Goal: Task Accomplishment & Management: Complete application form

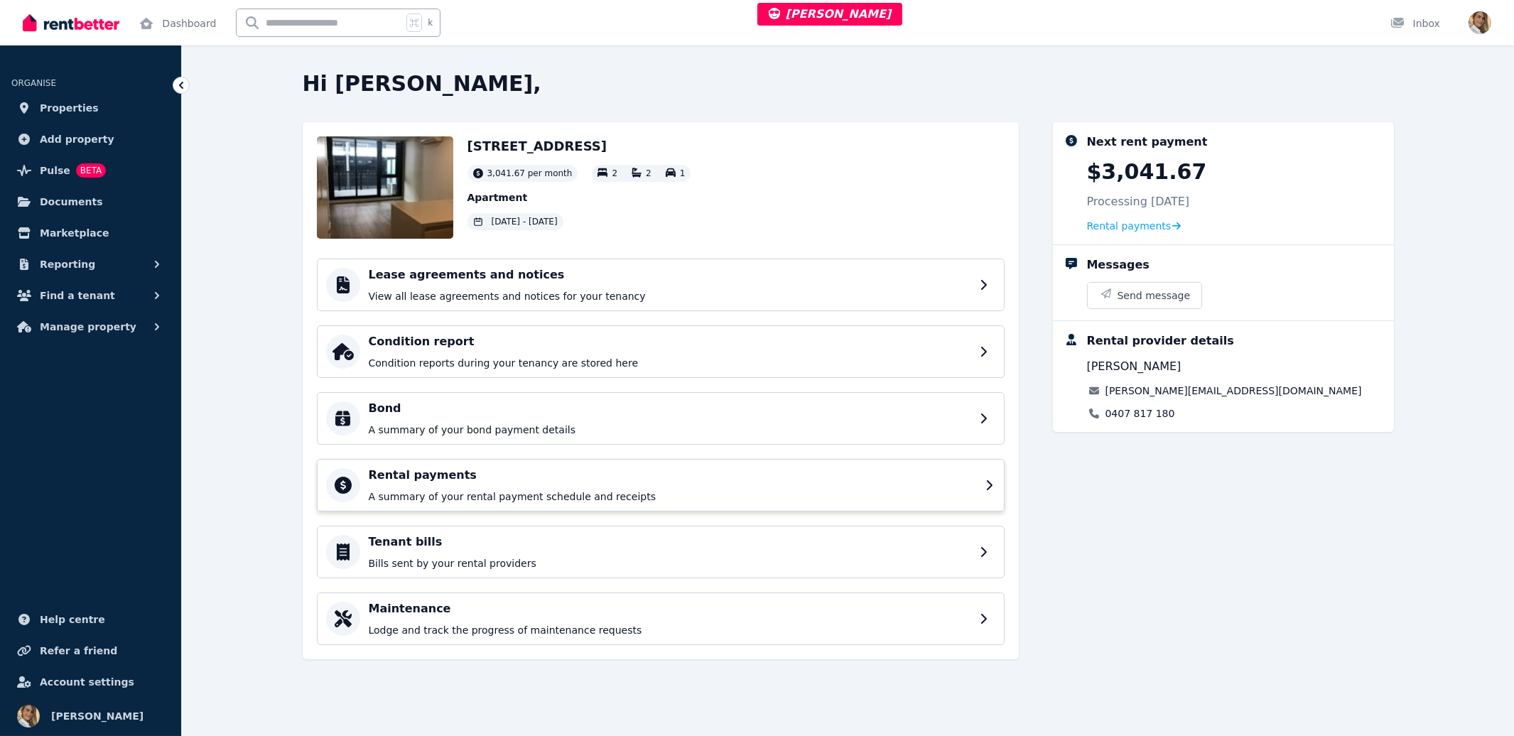
click at [480, 490] on p "A summary of your rental payment schedule and receipts" at bounding box center [673, 497] width 608 height 14
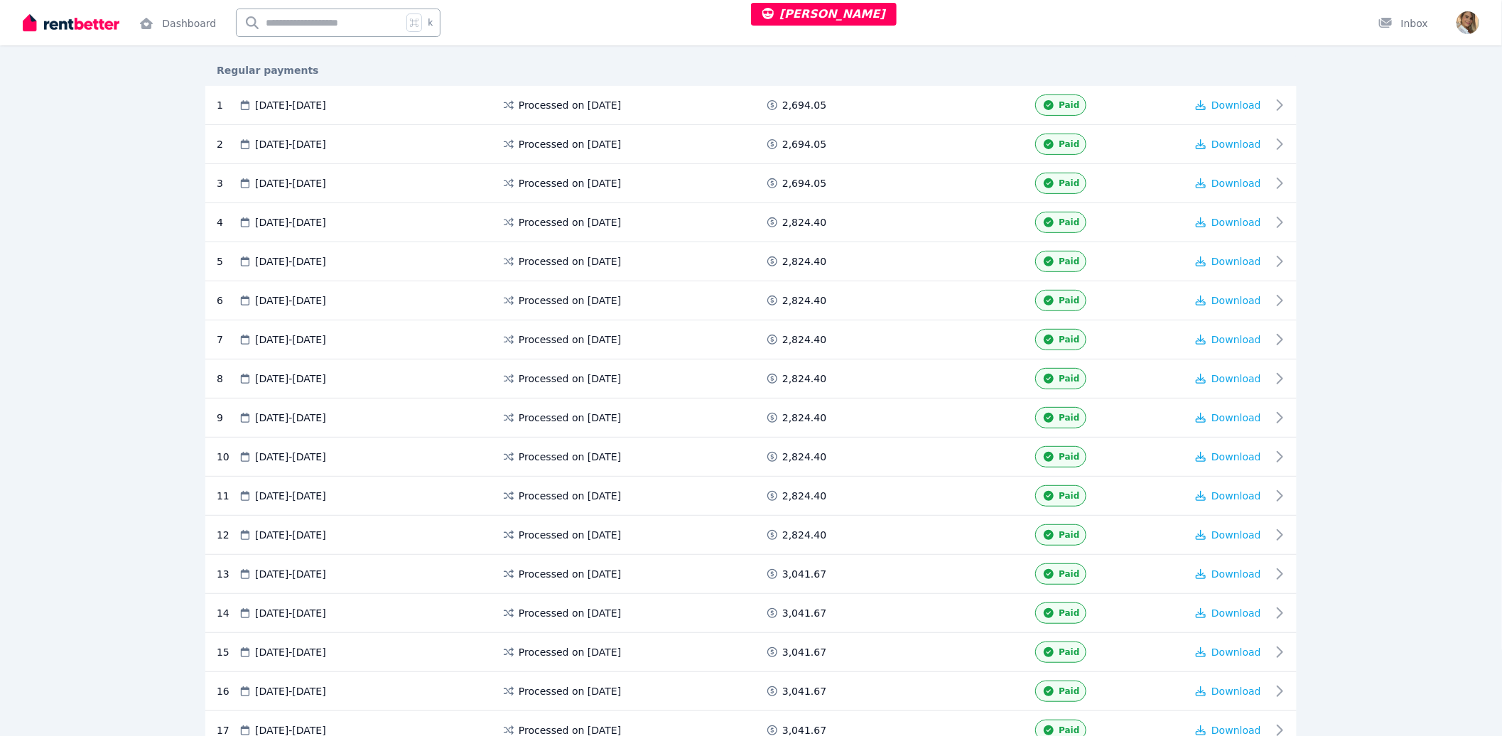
scroll to position [623, 0]
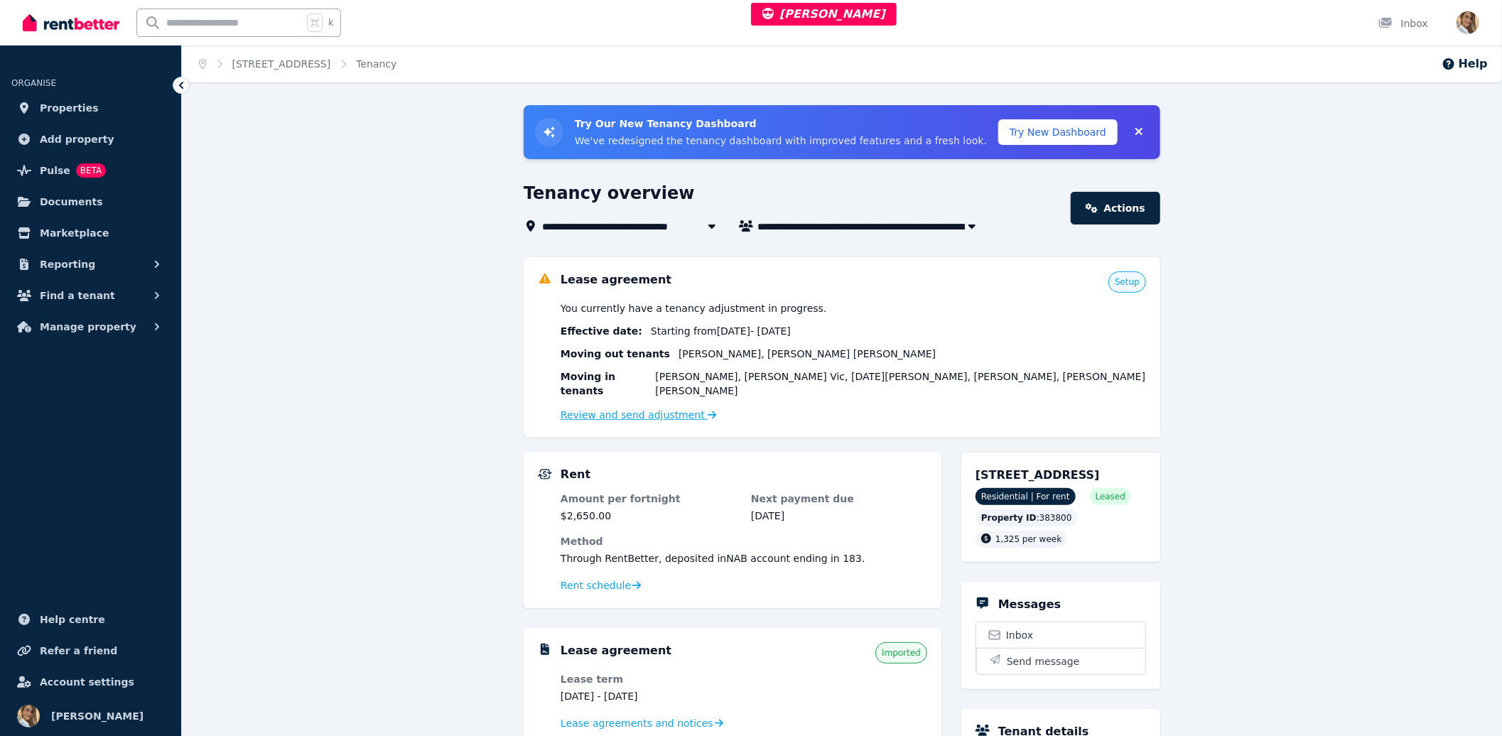
click at [662, 414] on link "Review and send adjustment" at bounding box center [639, 414] width 156 height 11
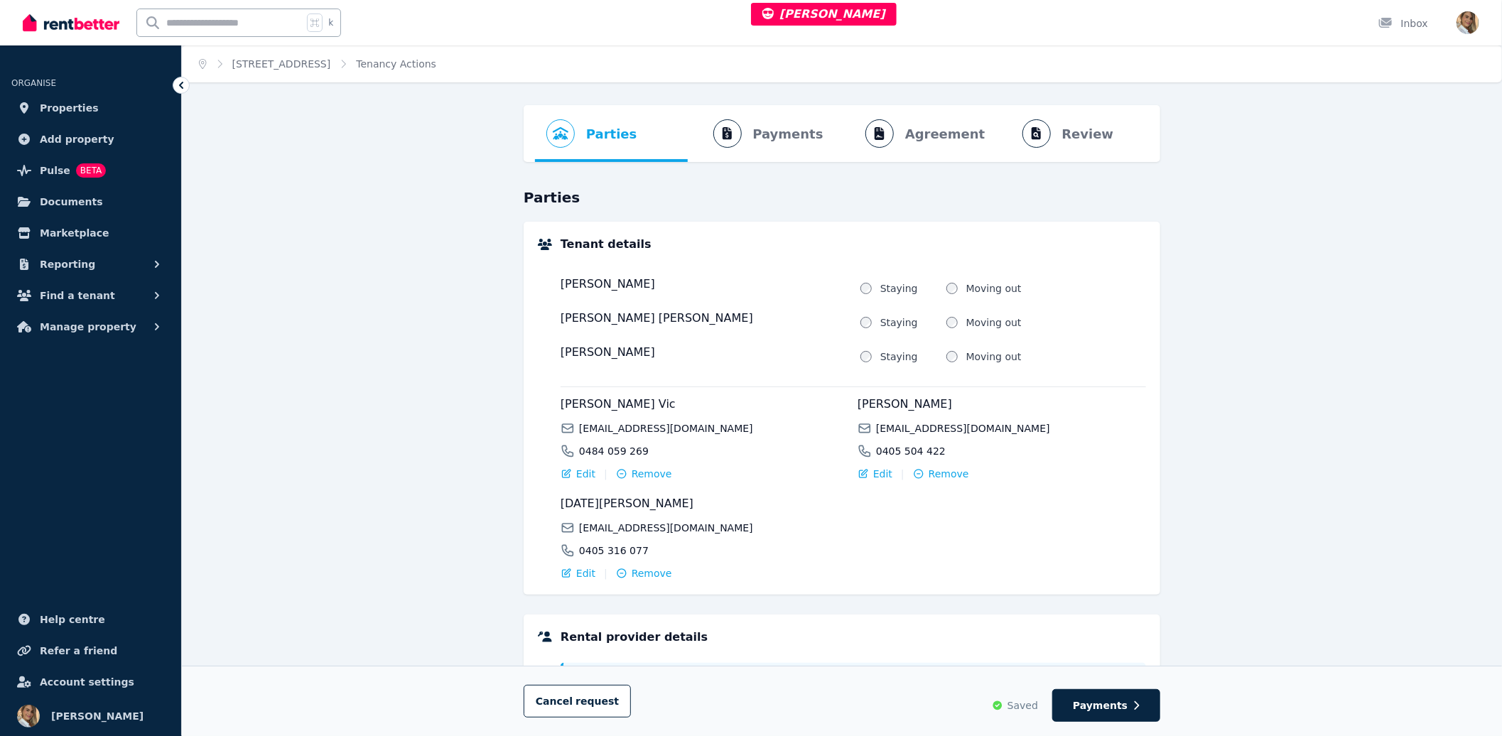
click at [1166, 710] on div "Cancel request Saved Payments" at bounding box center [842, 701] width 1320 height 70
click at [1155, 707] on button "Payments" at bounding box center [1107, 705] width 108 height 33
select select "**********"
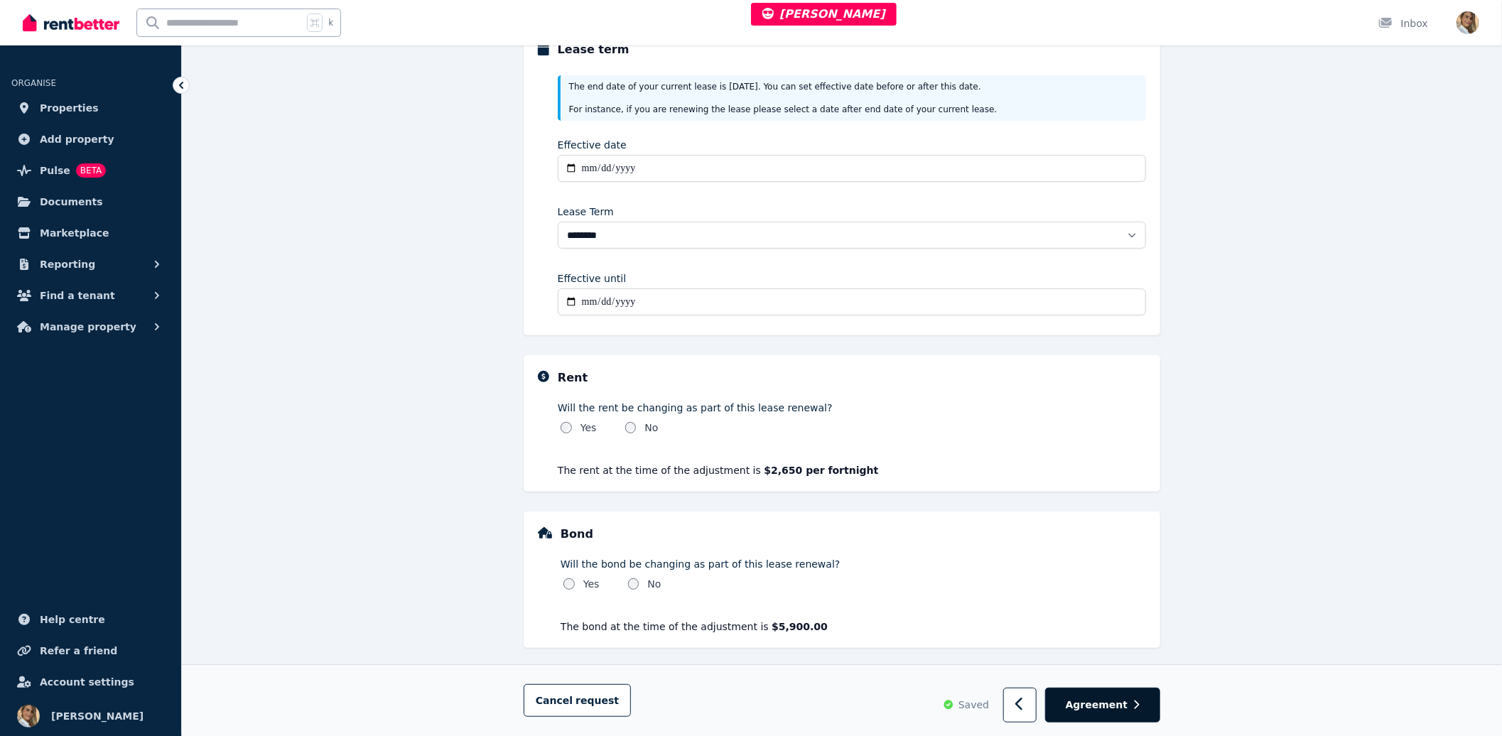
scroll to position [204, 0]
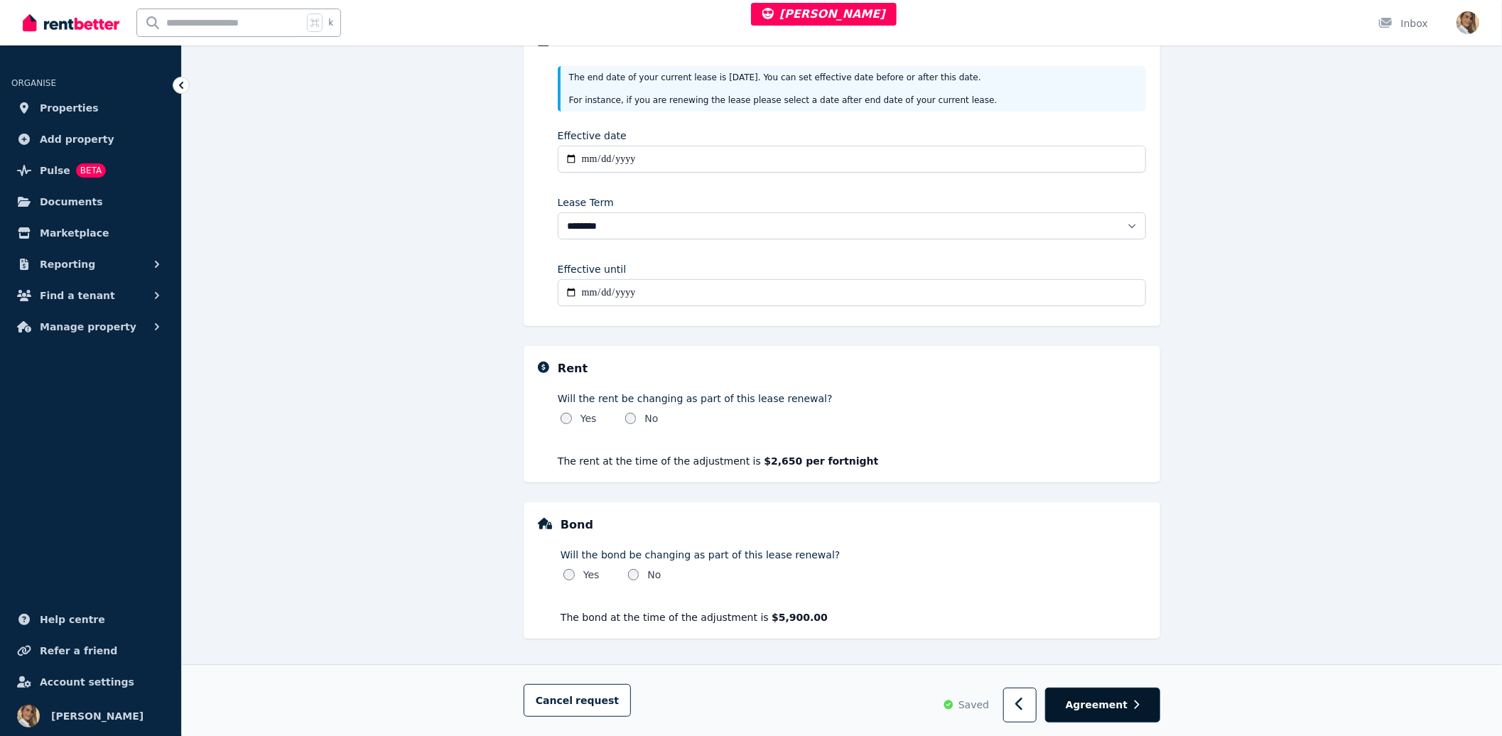
click at [1104, 714] on button "Agreement" at bounding box center [1102, 705] width 115 height 35
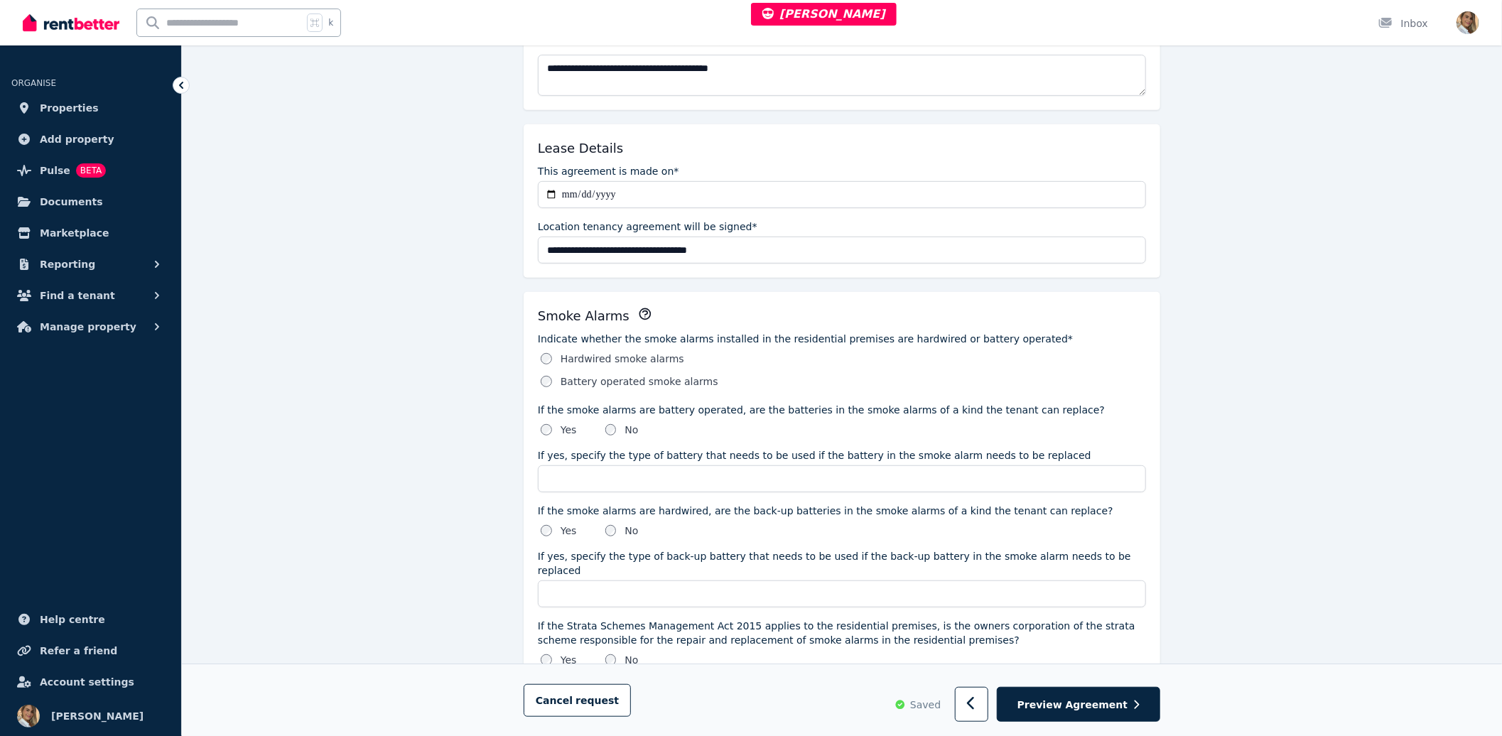
scroll to position [430, 0]
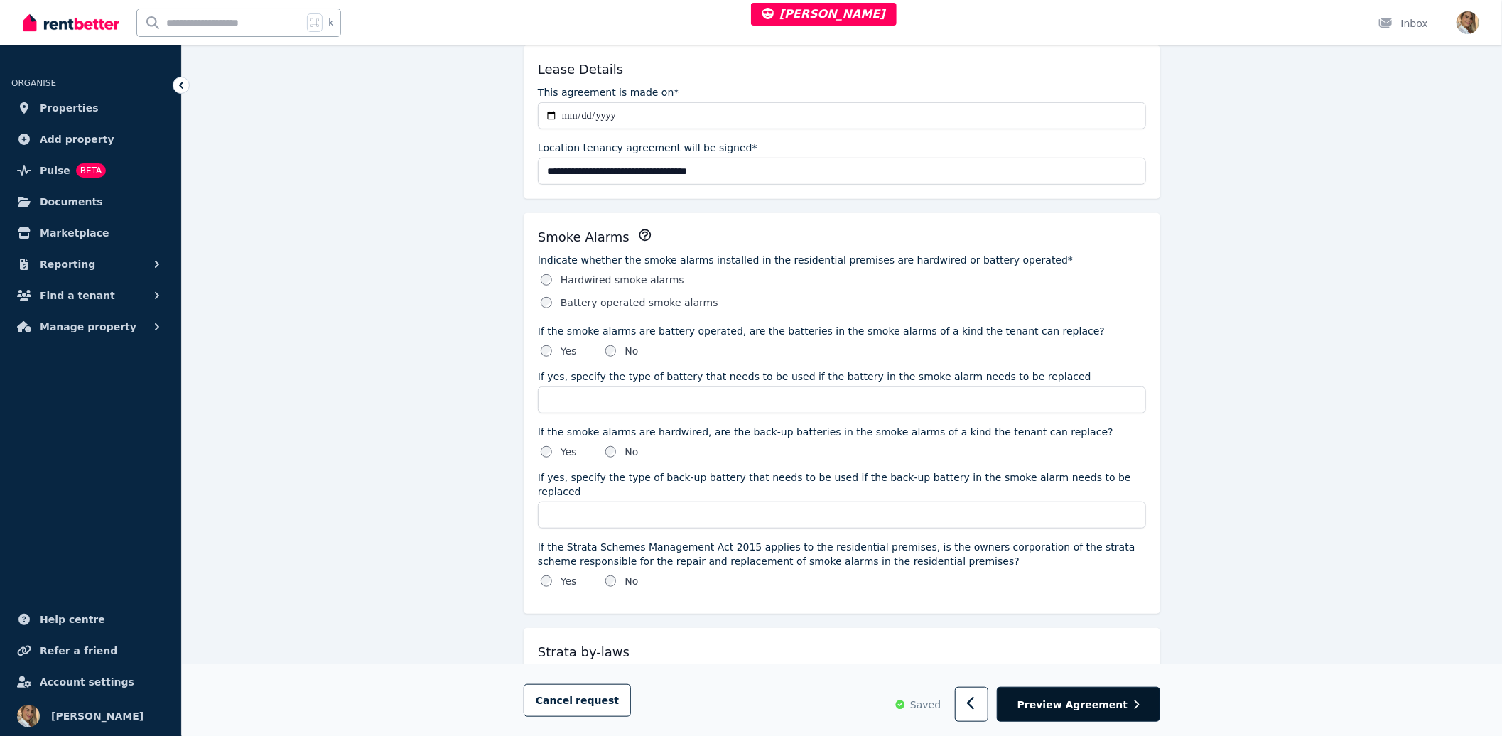
click at [1119, 706] on span "Preview Agreement" at bounding box center [1073, 705] width 110 height 14
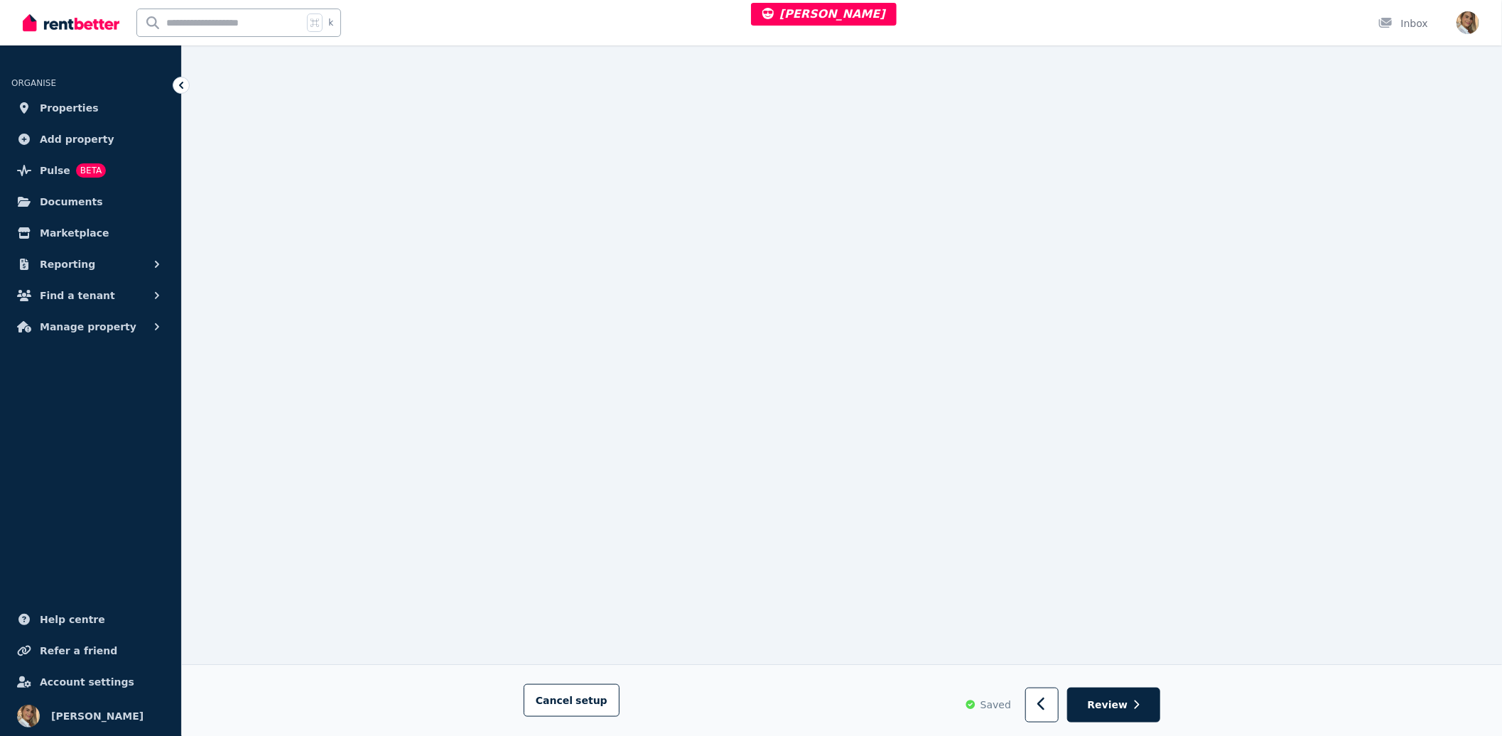
scroll to position [692, 0]
click at [1040, 690] on button "button" at bounding box center [1042, 705] width 33 height 35
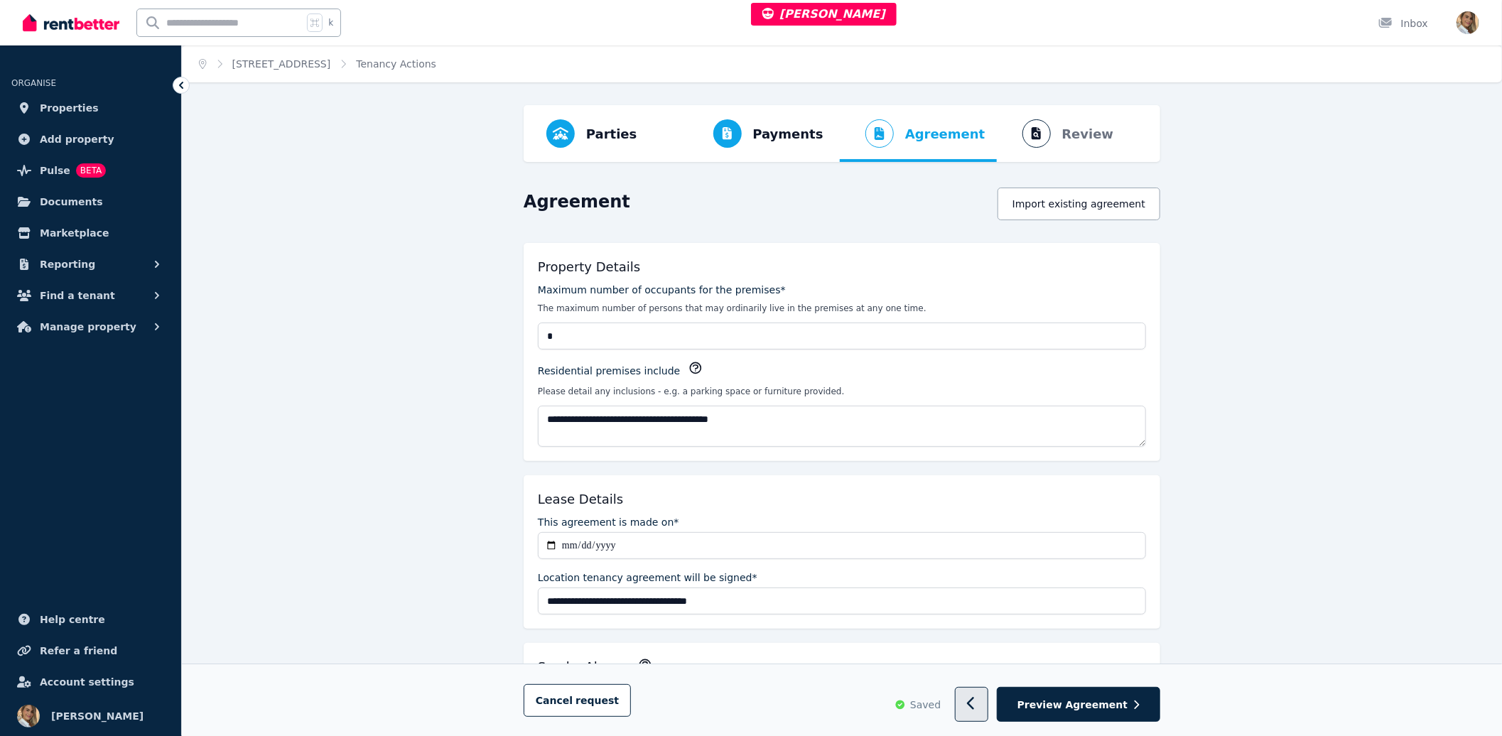
click at [989, 695] on button "button" at bounding box center [971, 705] width 33 height 35
select select "**********"
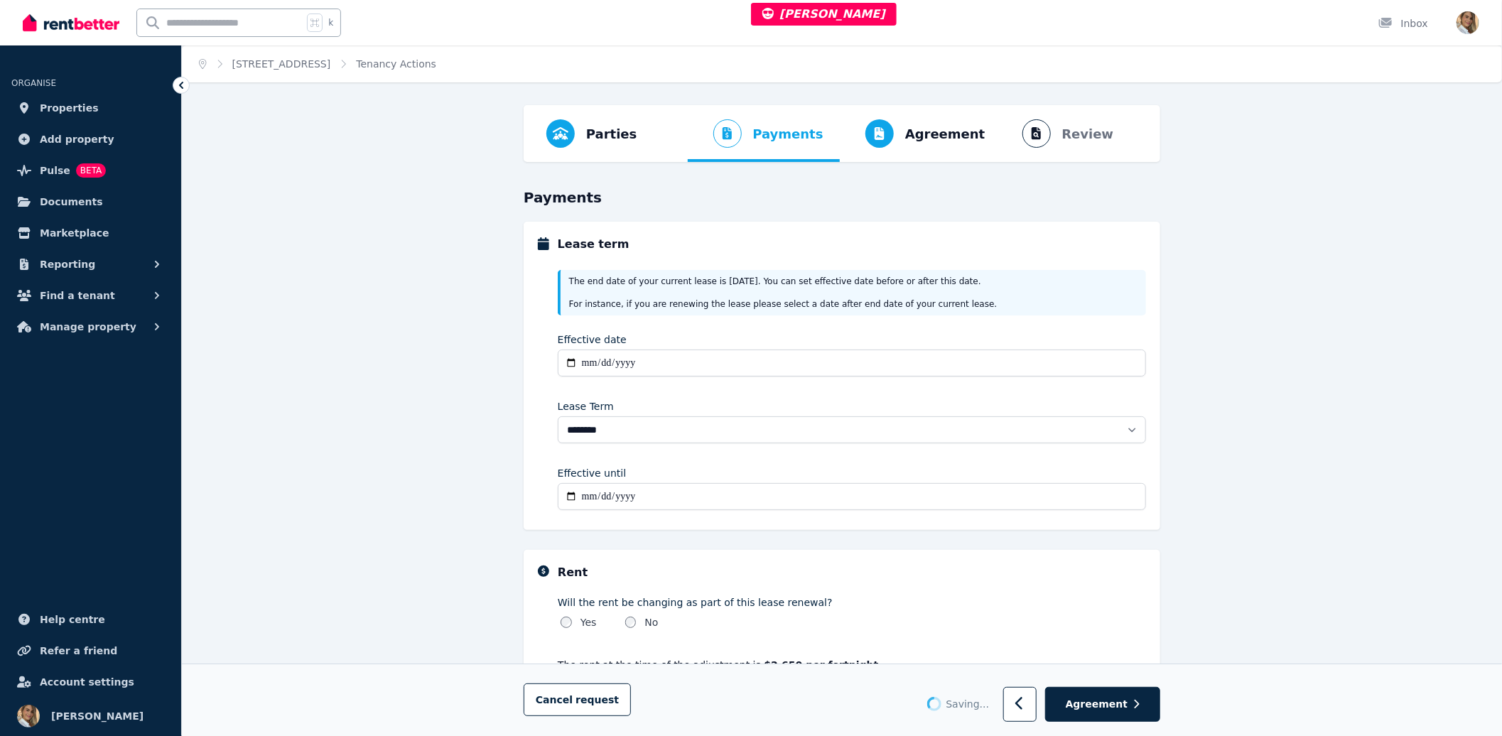
scroll to position [3, 0]
click at [1023, 699] on icon "button" at bounding box center [1019, 704] width 7 height 13
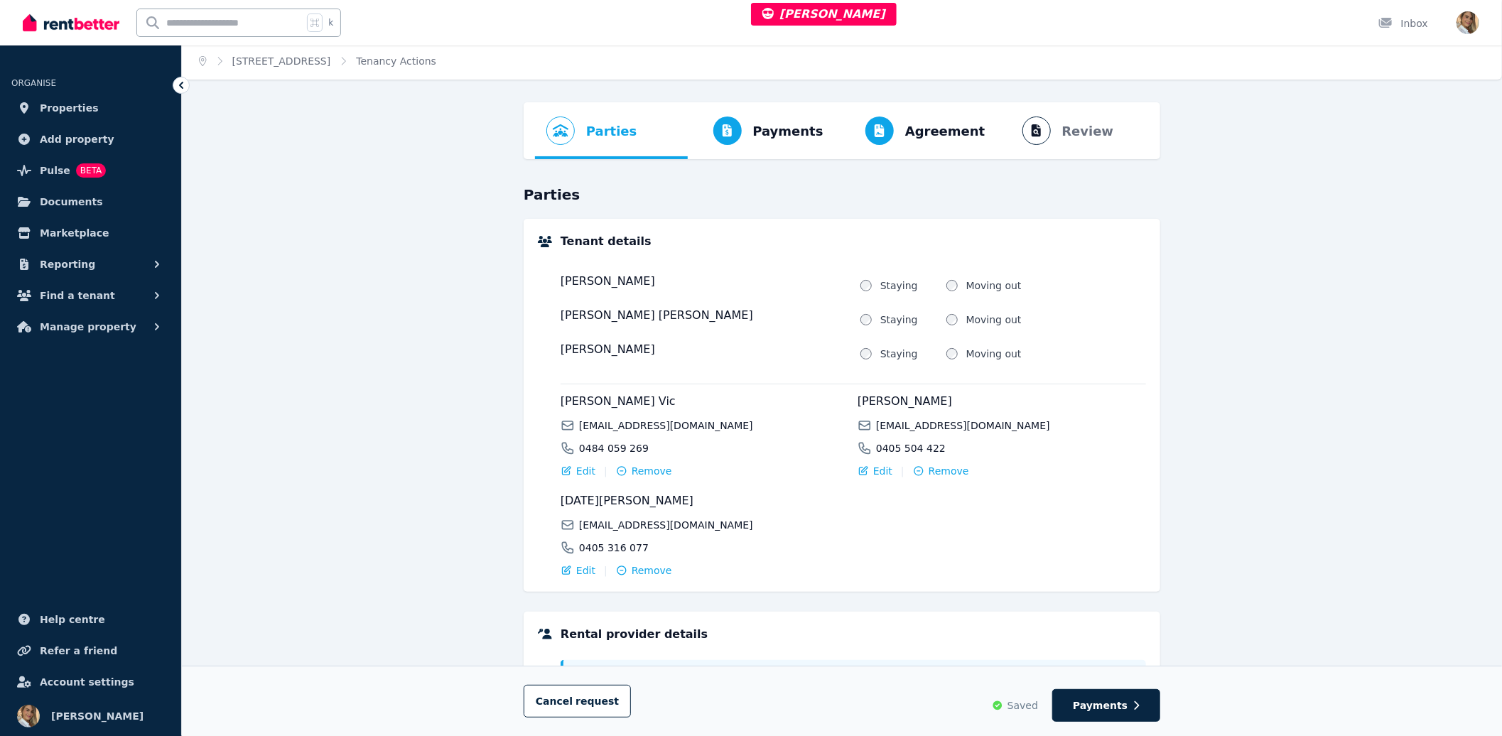
scroll to position [6, 0]
click at [1104, 700] on span "Payments" at bounding box center [1100, 706] width 55 height 14
select select "**********"
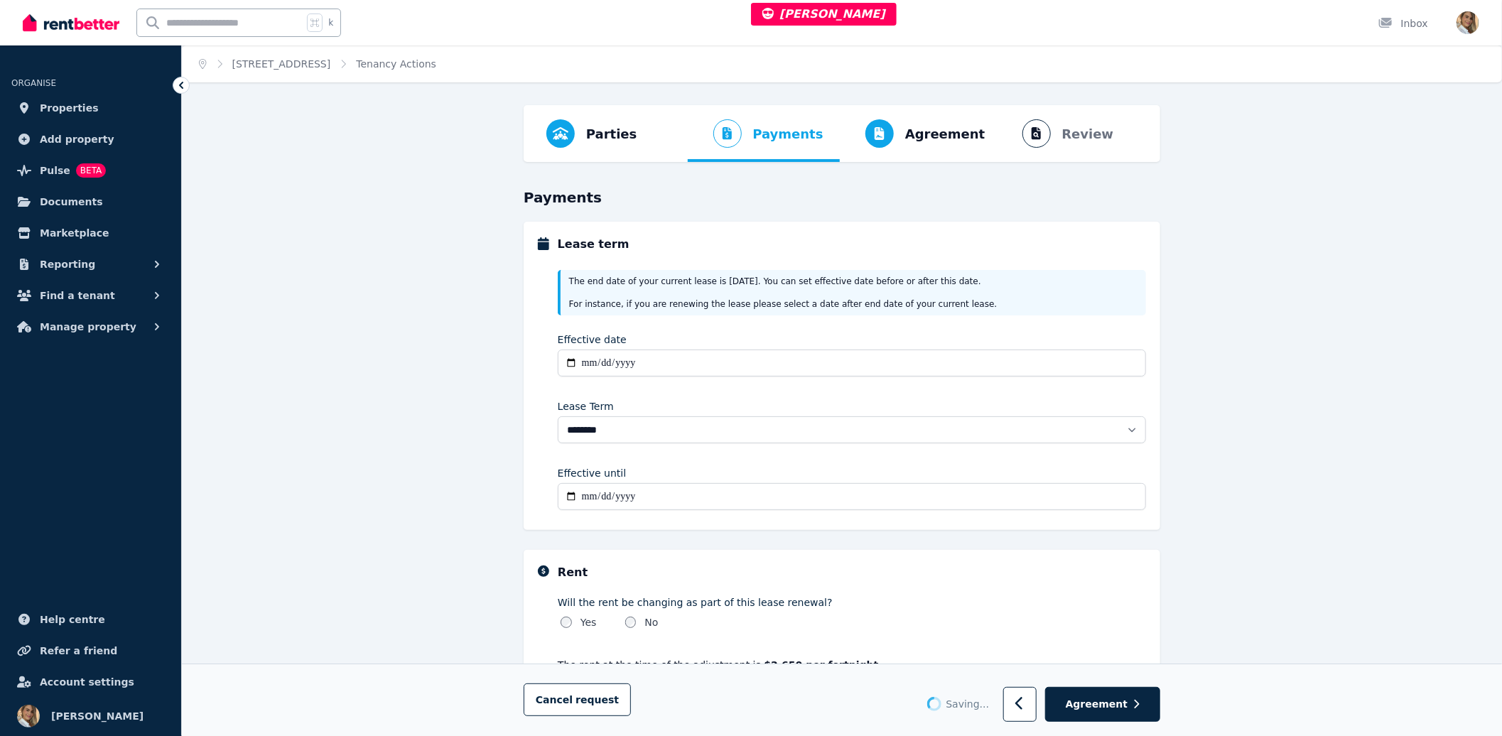
click at [1274, 450] on div "**********" at bounding box center [842, 523] width 1320 height 836
click at [1146, 712] on button "Agreement" at bounding box center [1102, 705] width 115 height 35
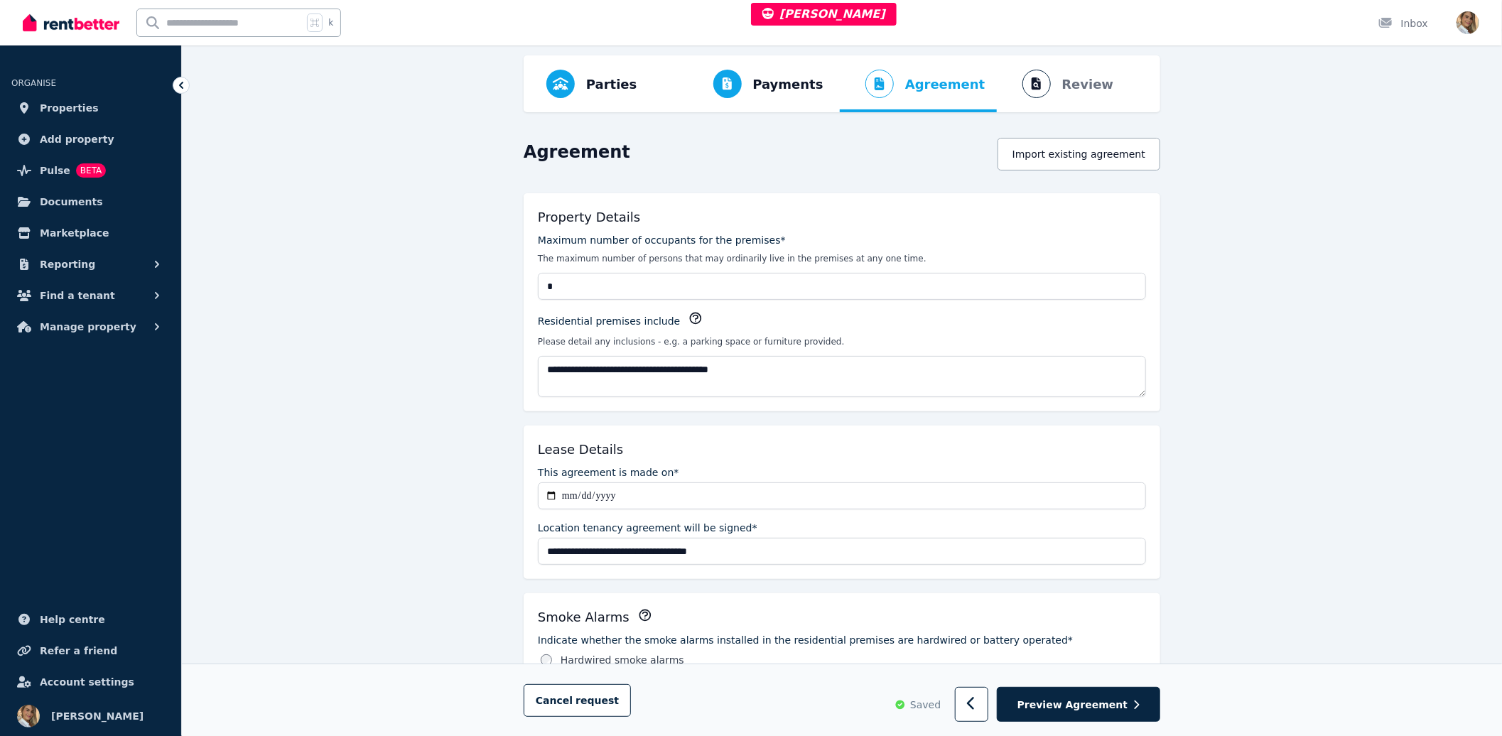
scroll to position [94, 0]
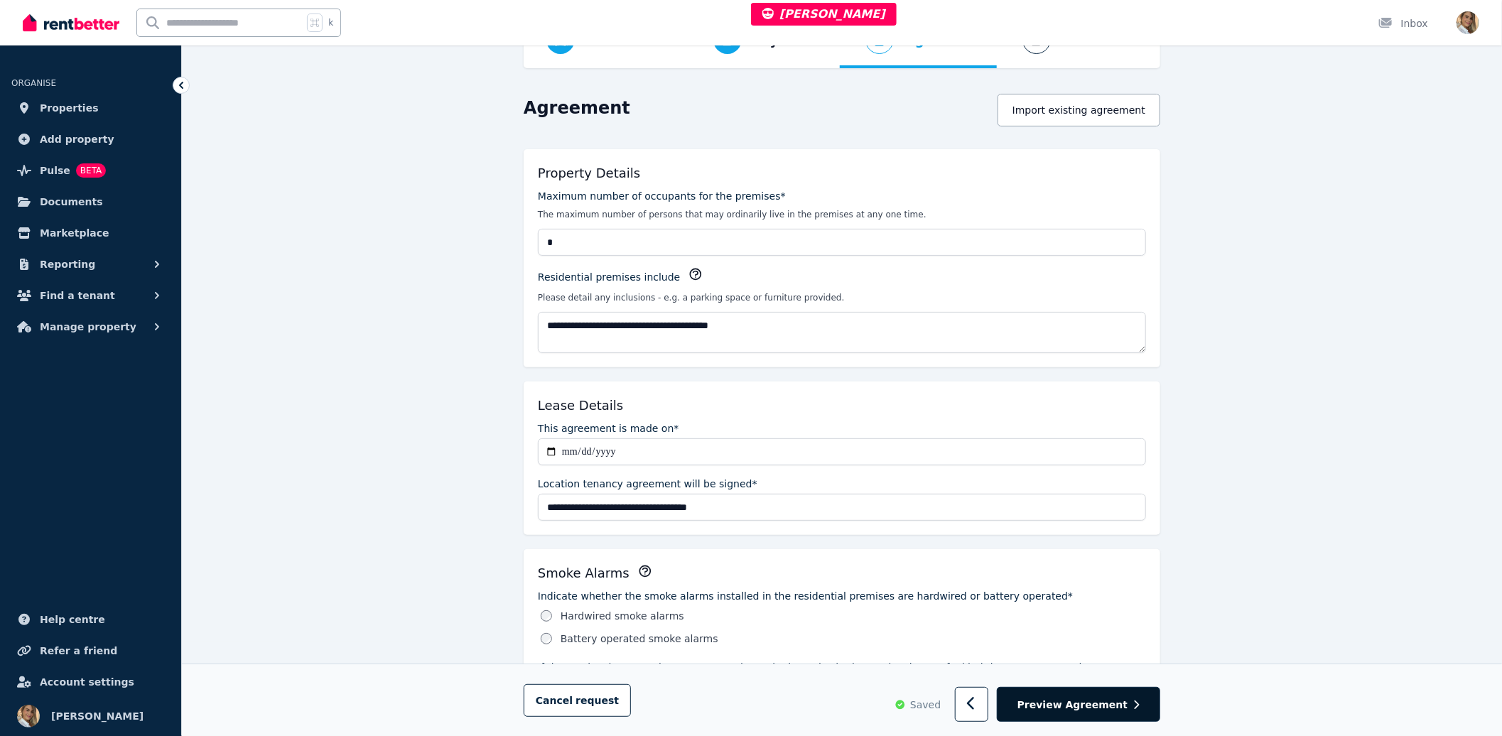
click at [1088, 709] on span "Preview Agreement" at bounding box center [1073, 705] width 110 height 14
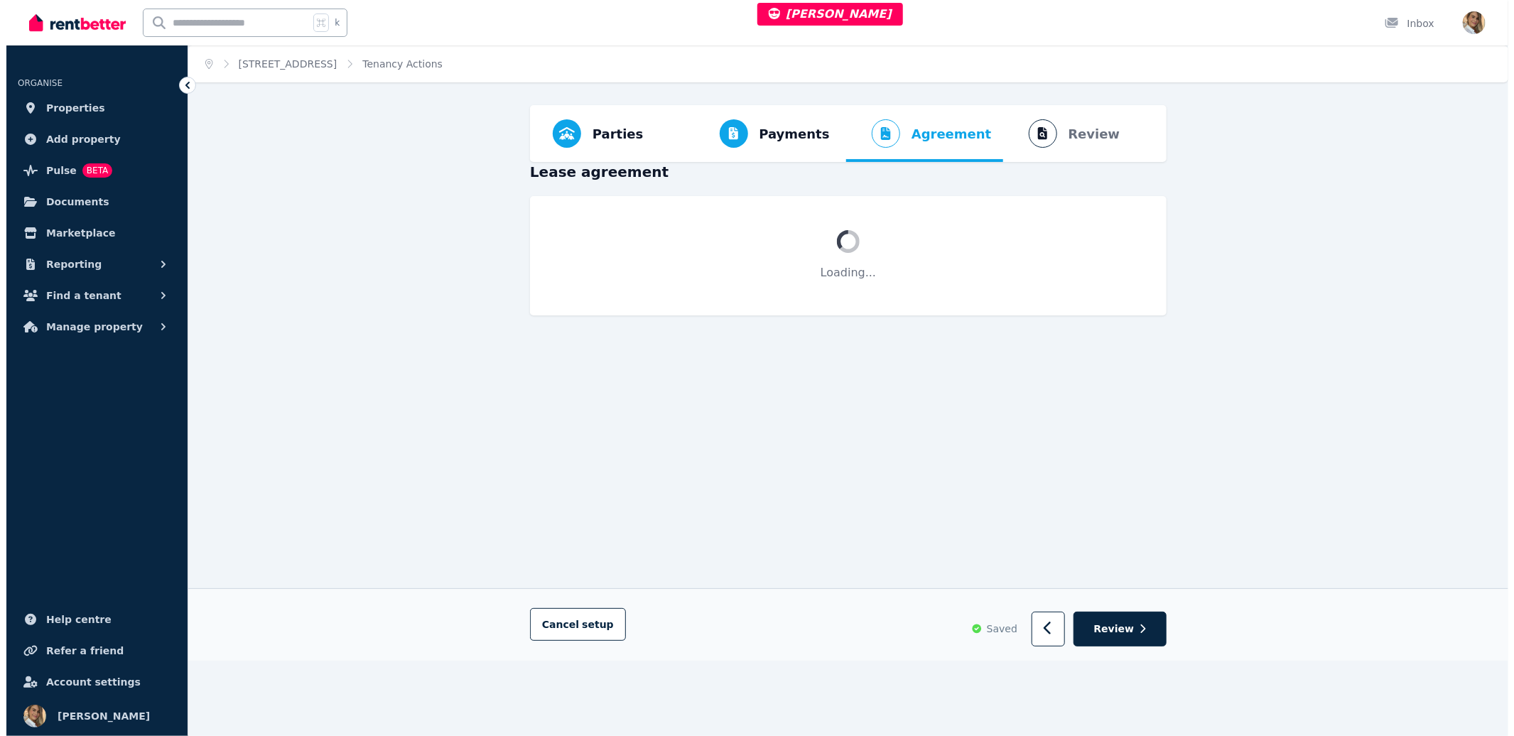
scroll to position [0, 0]
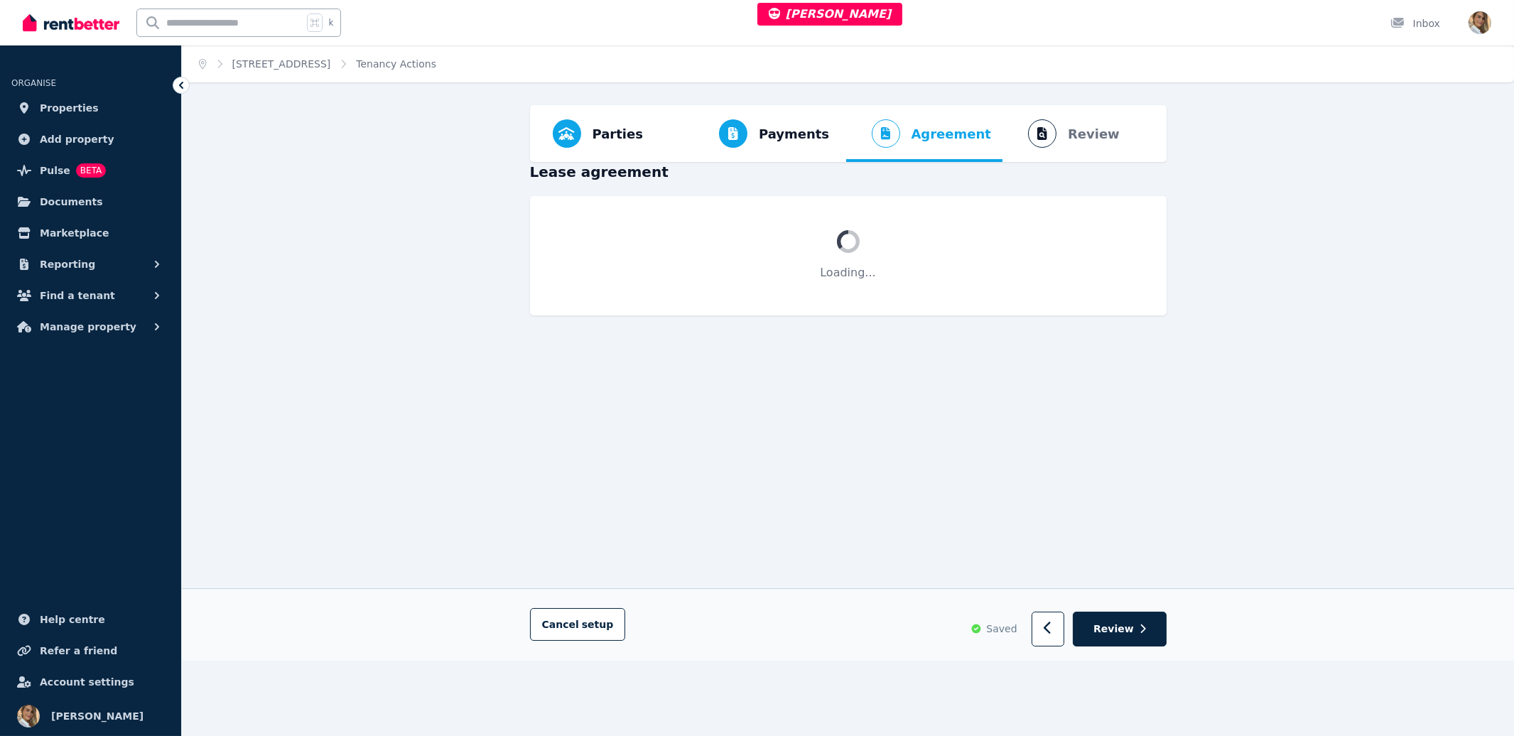
click at [1194, 457] on div "Parties Rental provider and tenant details Payments Bond and rental payments Ag…" at bounding box center [848, 383] width 1333 height 556
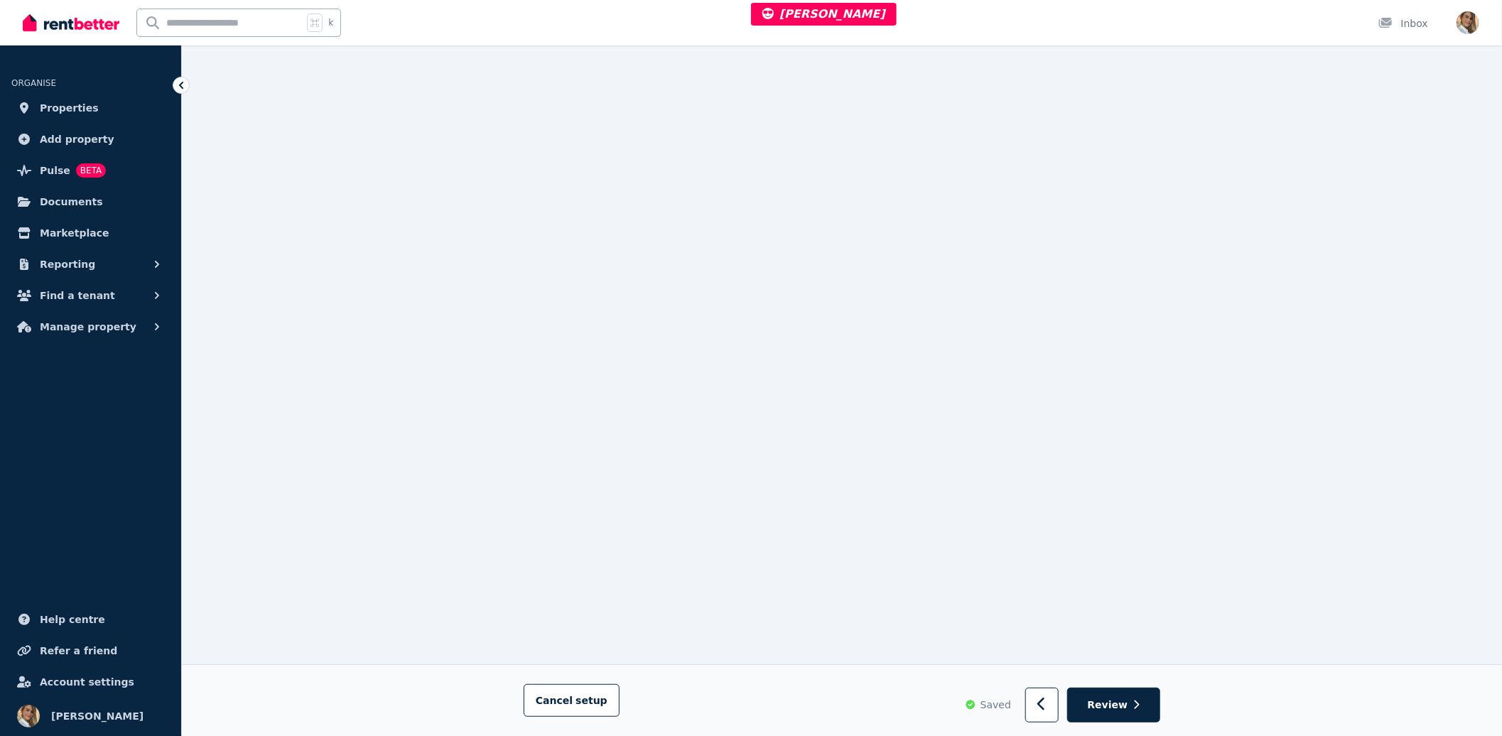
scroll to position [217, 0]
click at [1129, 704] on button "Review" at bounding box center [1113, 705] width 93 height 35
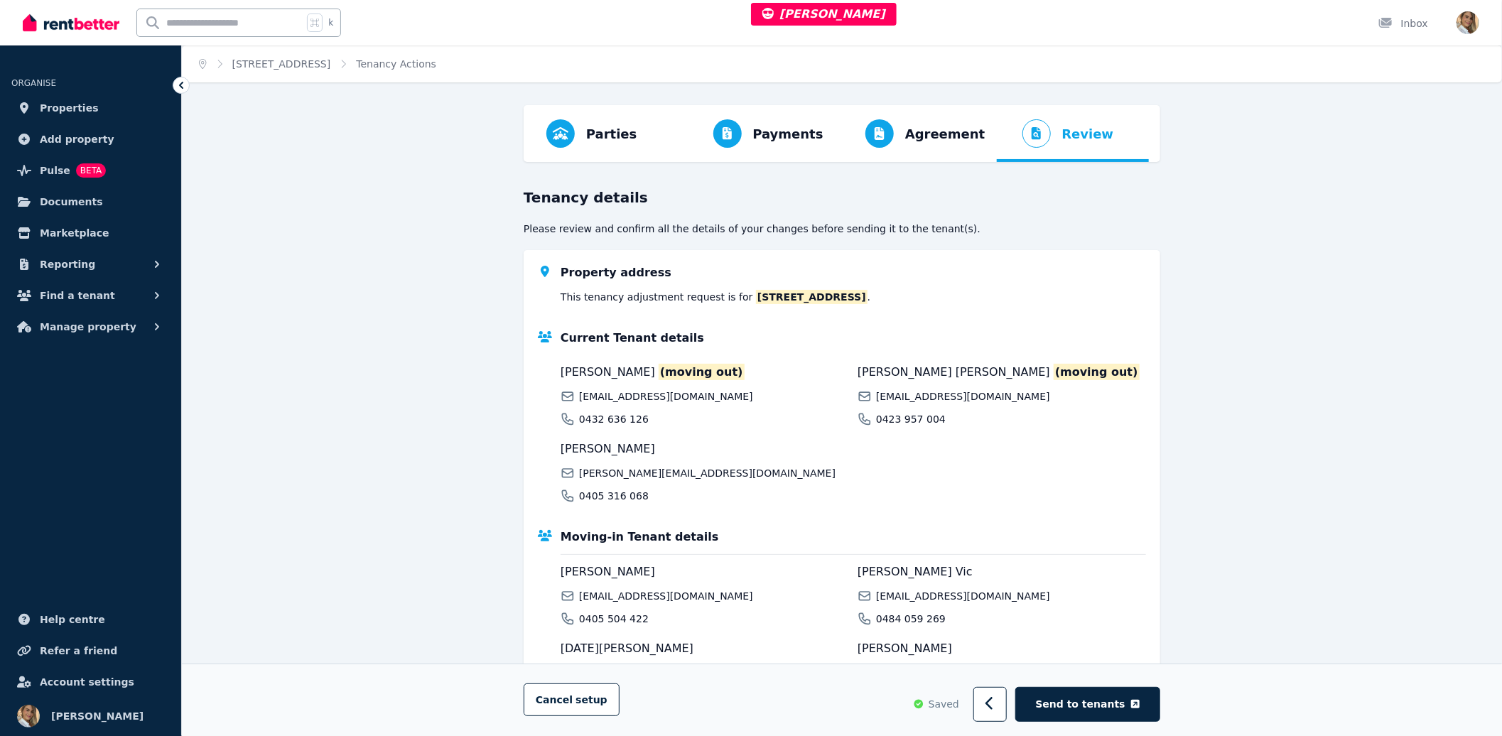
click at [1198, 442] on div "Parties Rental provider and tenant details Payments Bond and rental payments Ag…" at bounding box center [842, 633] width 1320 height 1057
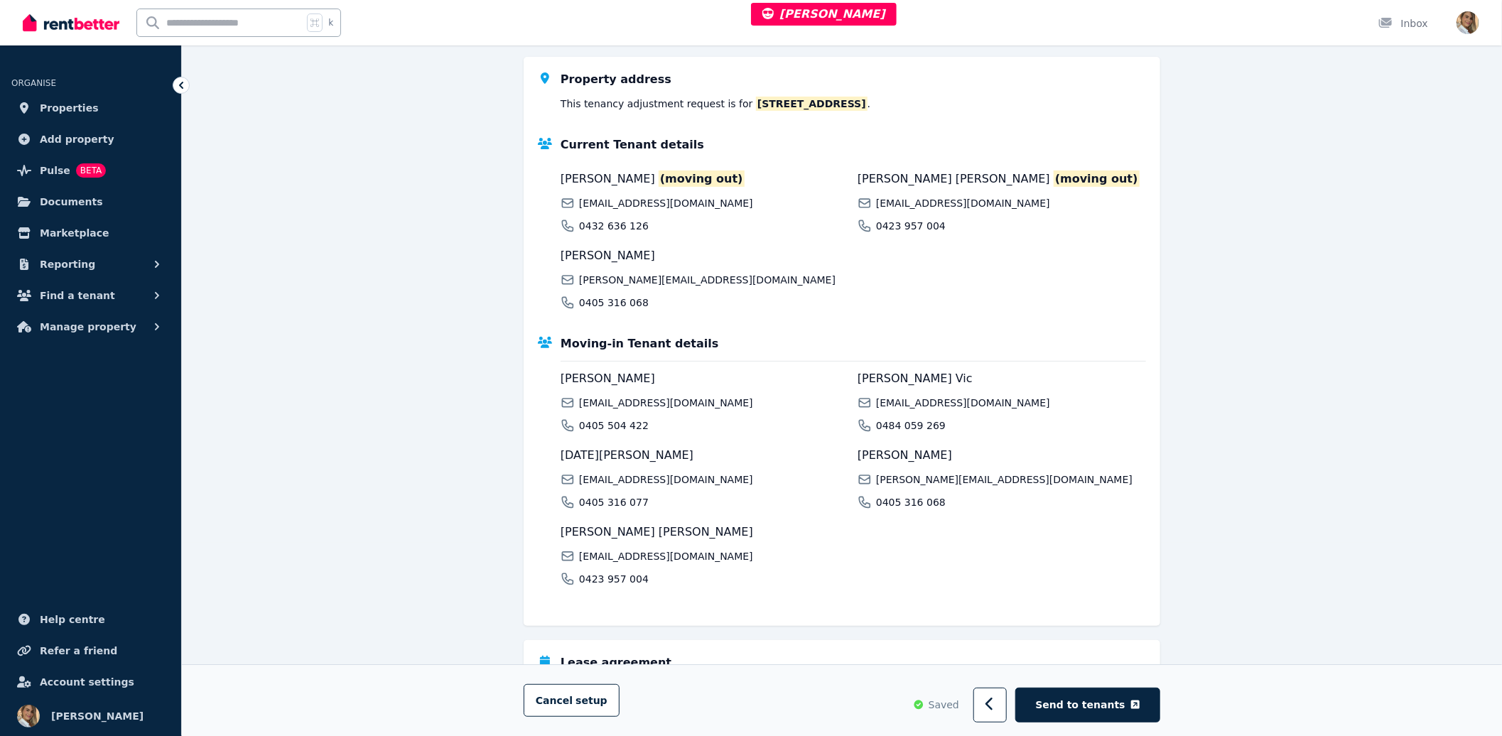
scroll to position [174, 0]
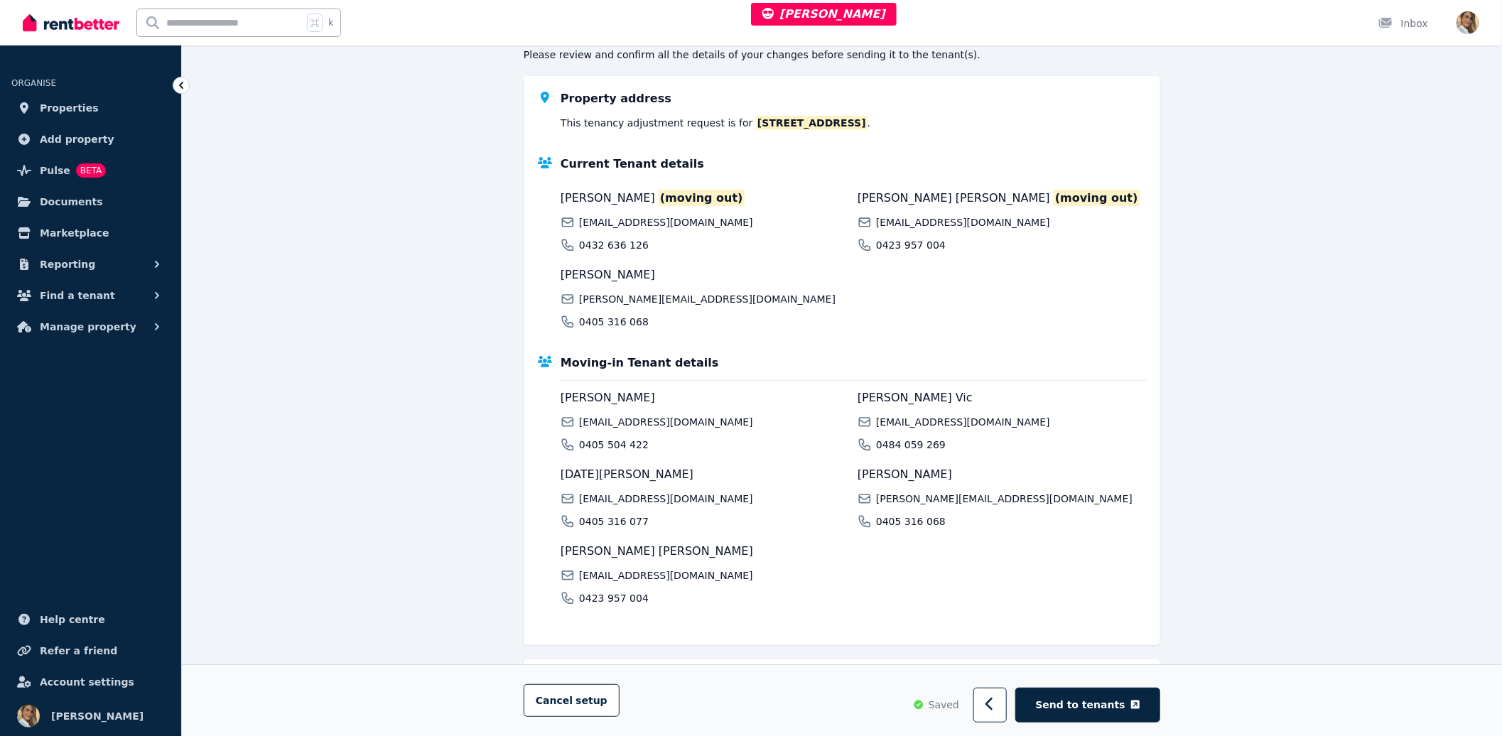
drag, startPoint x: 1318, startPoint y: 301, endPoint x: 1014, endPoint y: 216, distance: 315.7
click at [1318, 301] on div "Parties Rental provider and tenant details Payments Bond and rental payments Ag…" at bounding box center [842, 459] width 1320 height 1057
click at [976, 220] on span "[EMAIL_ADDRESS][DOMAIN_NAME]" at bounding box center [963, 222] width 174 height 14
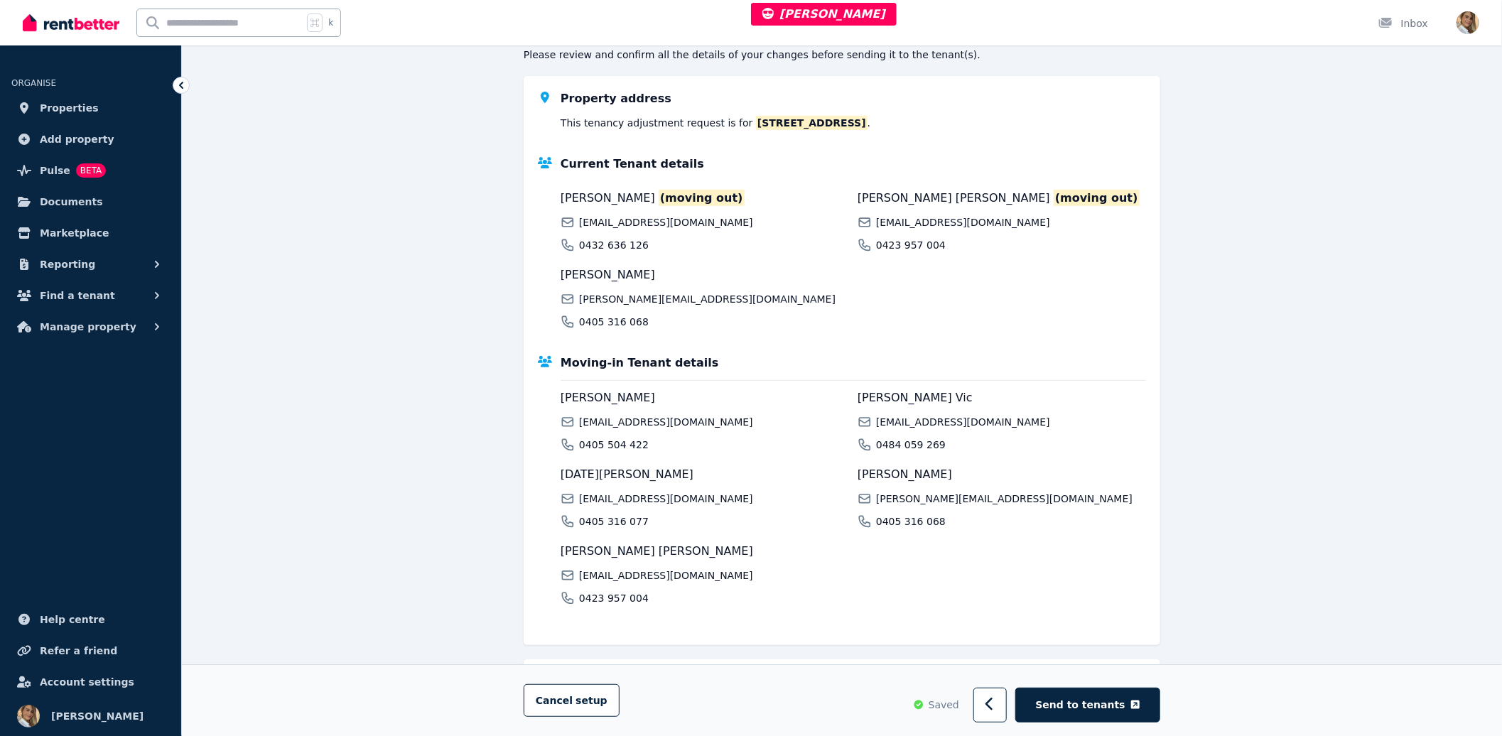
click at [871, 522] on div "0405 316 068" at bounding box center [1002, 522] width 289 height 14
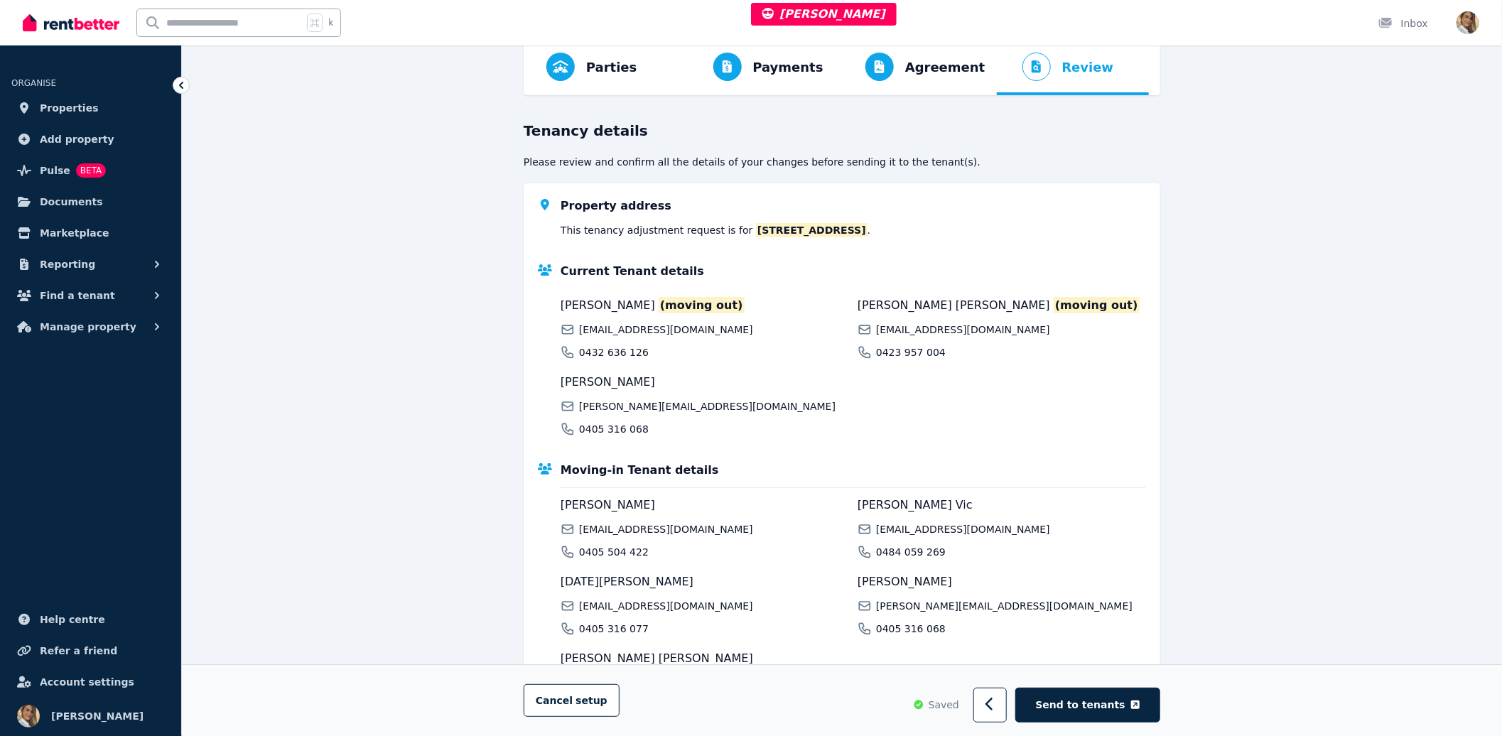
scroll to position [0, 0]
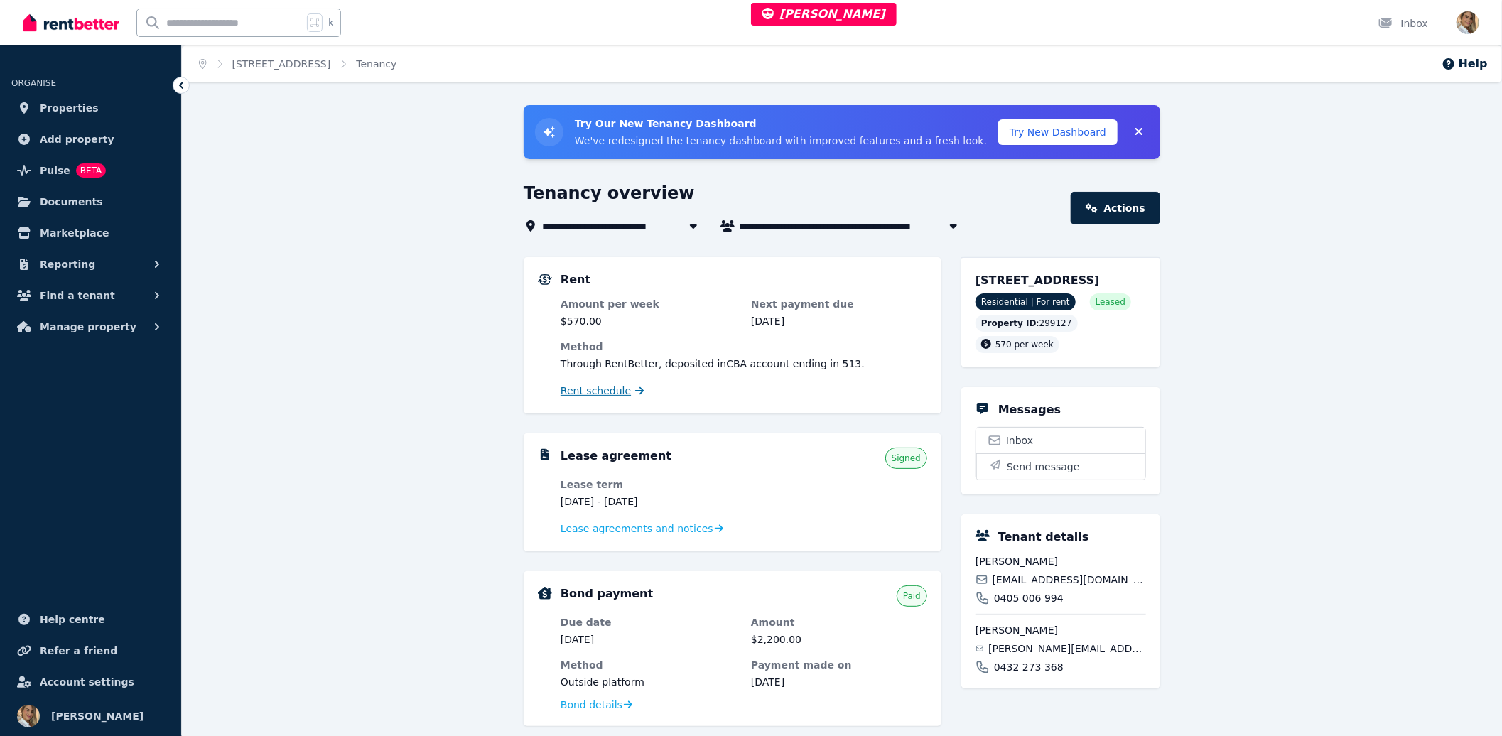
click at [591, 392] on span "Rent schedule" at bounding box center [596, 391] width 70 height 14
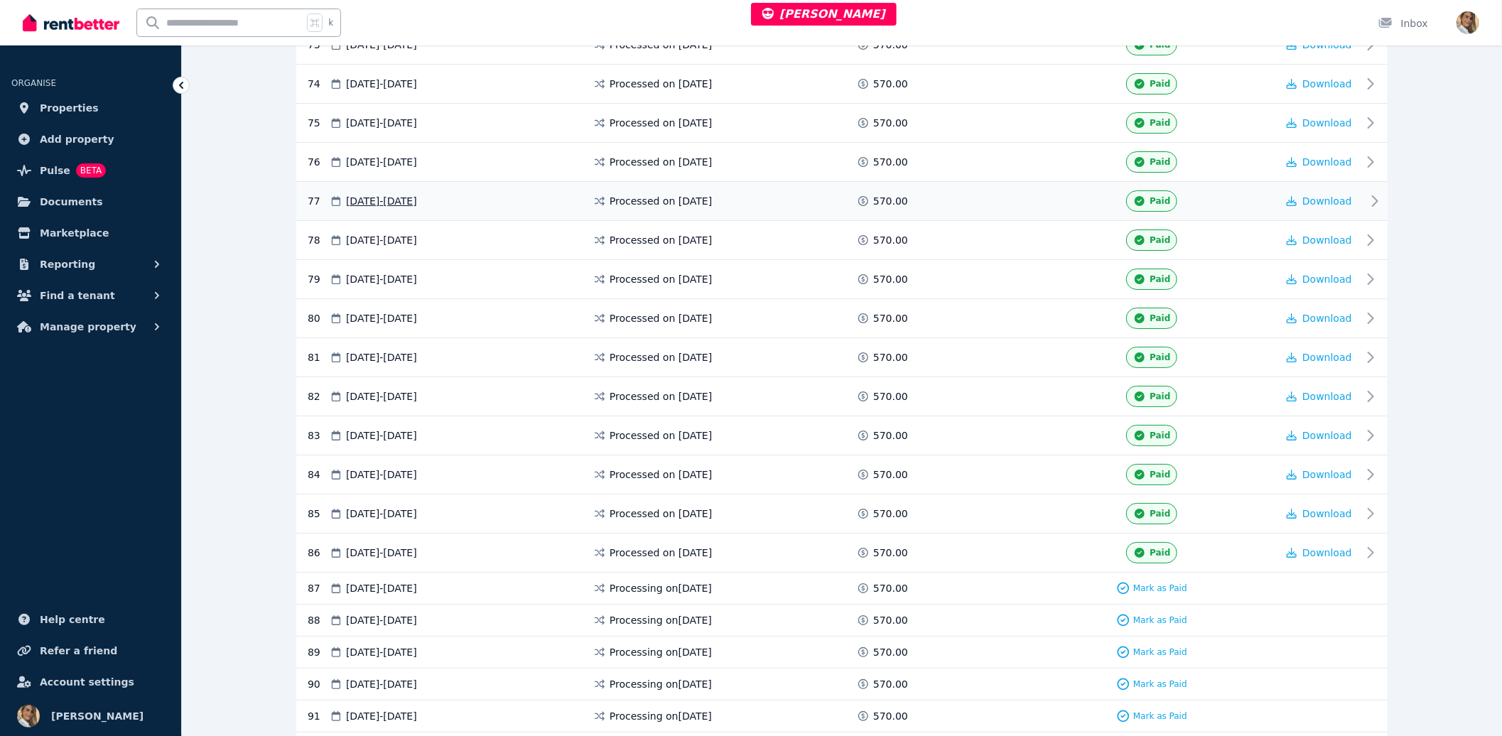
scroll to position [3021, 0]
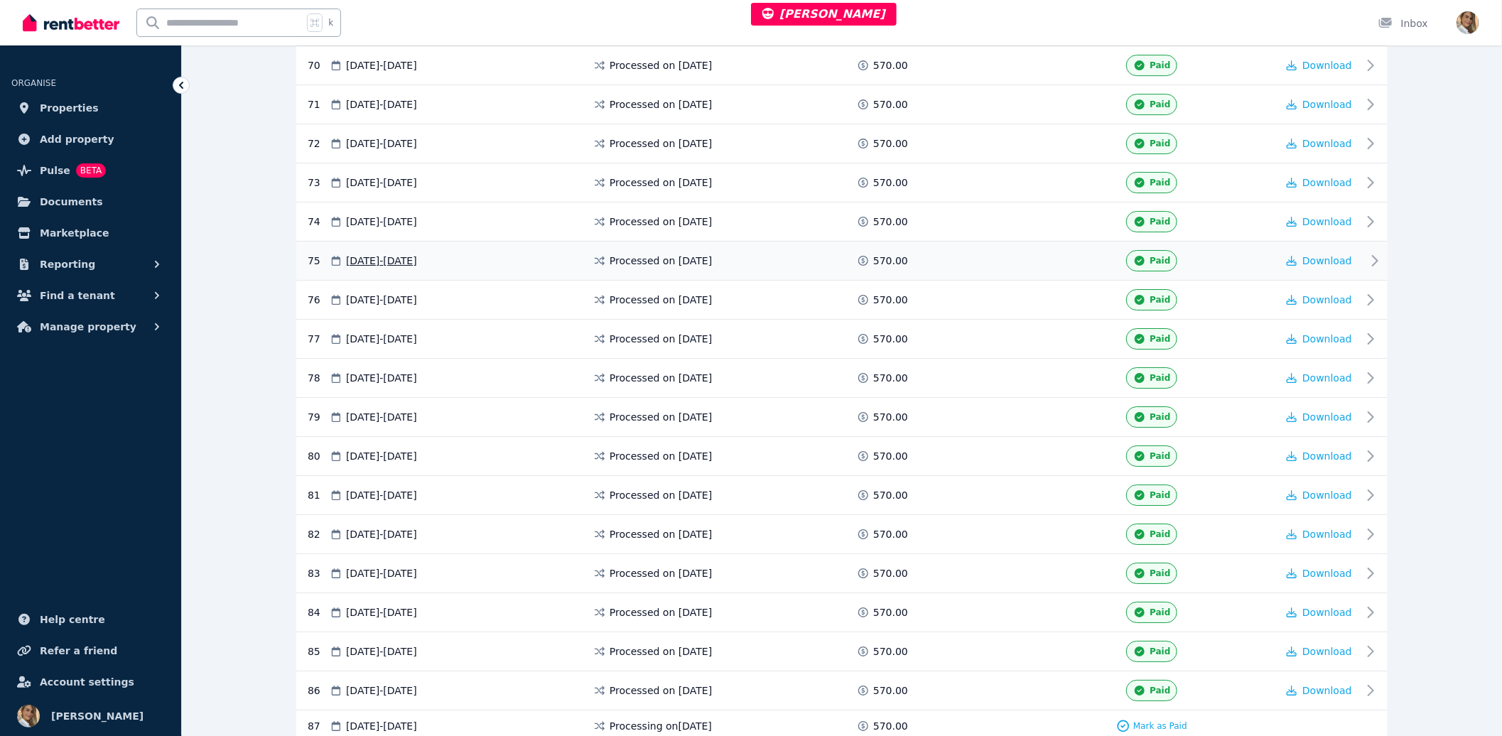
click at [974, 271] on span at bounding box center [973, 260] width 107 height 21
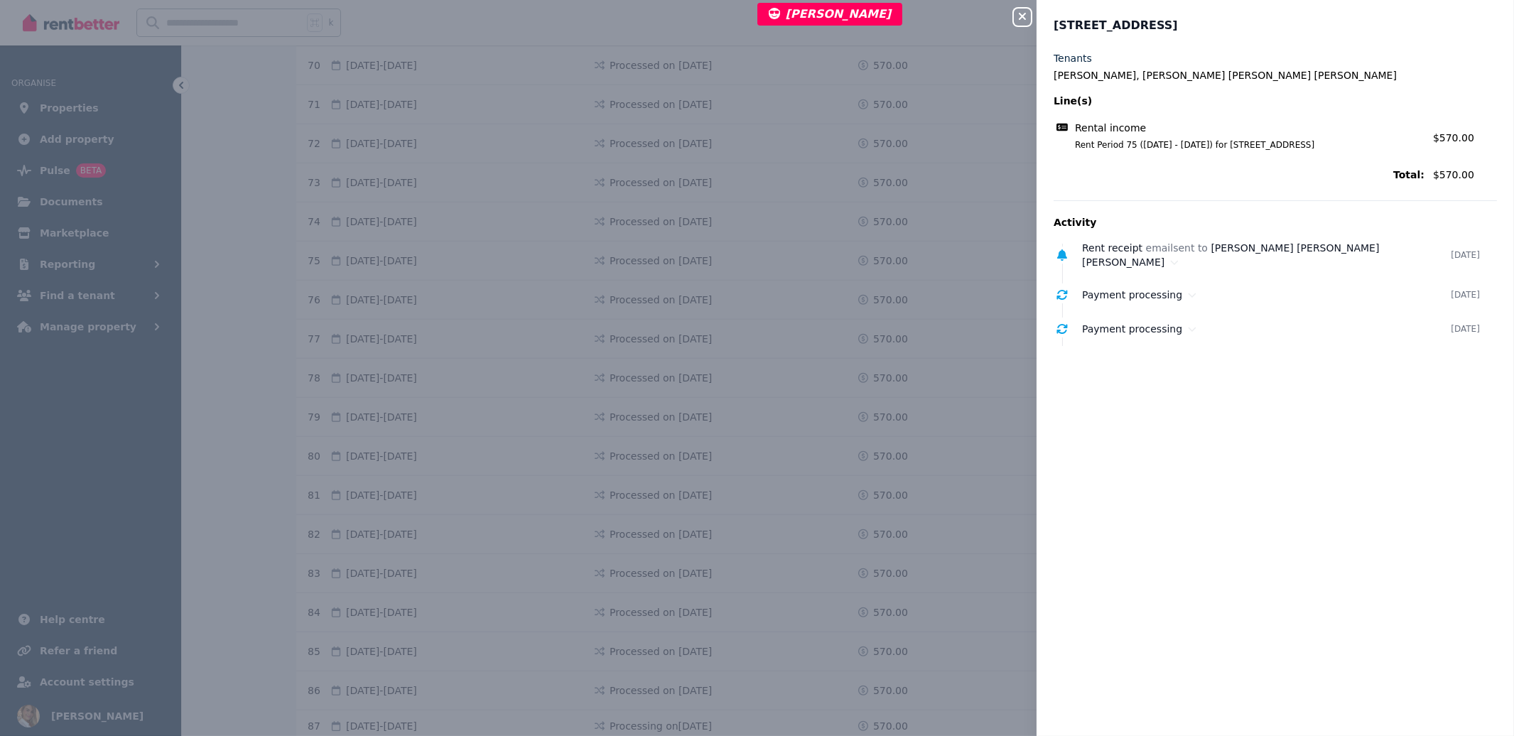
drag, startPoint x: 1283, startPoint y: 416, endPoint x: 1156, endPoint y: 422, distance: 126.6
click at [1158, 424] on div "Tenants Ali Mohammad Zadeh, Mojgan Mohammad Khani, Mahshid Mohammad Zadeh Line(…" at bounding box center [1276, 385] width 478 height 668
click at [1209, 419] on div "Tenants Ali Mohammad Zadeh, Mojgan Mohammad Khani, Mahshid Mohammad Zadeh Line(…" at bounding box center [1276, 385] width 478 height 668
click at [1171, 262] on icon at bounding box center [1175, 262] width 9 height 10
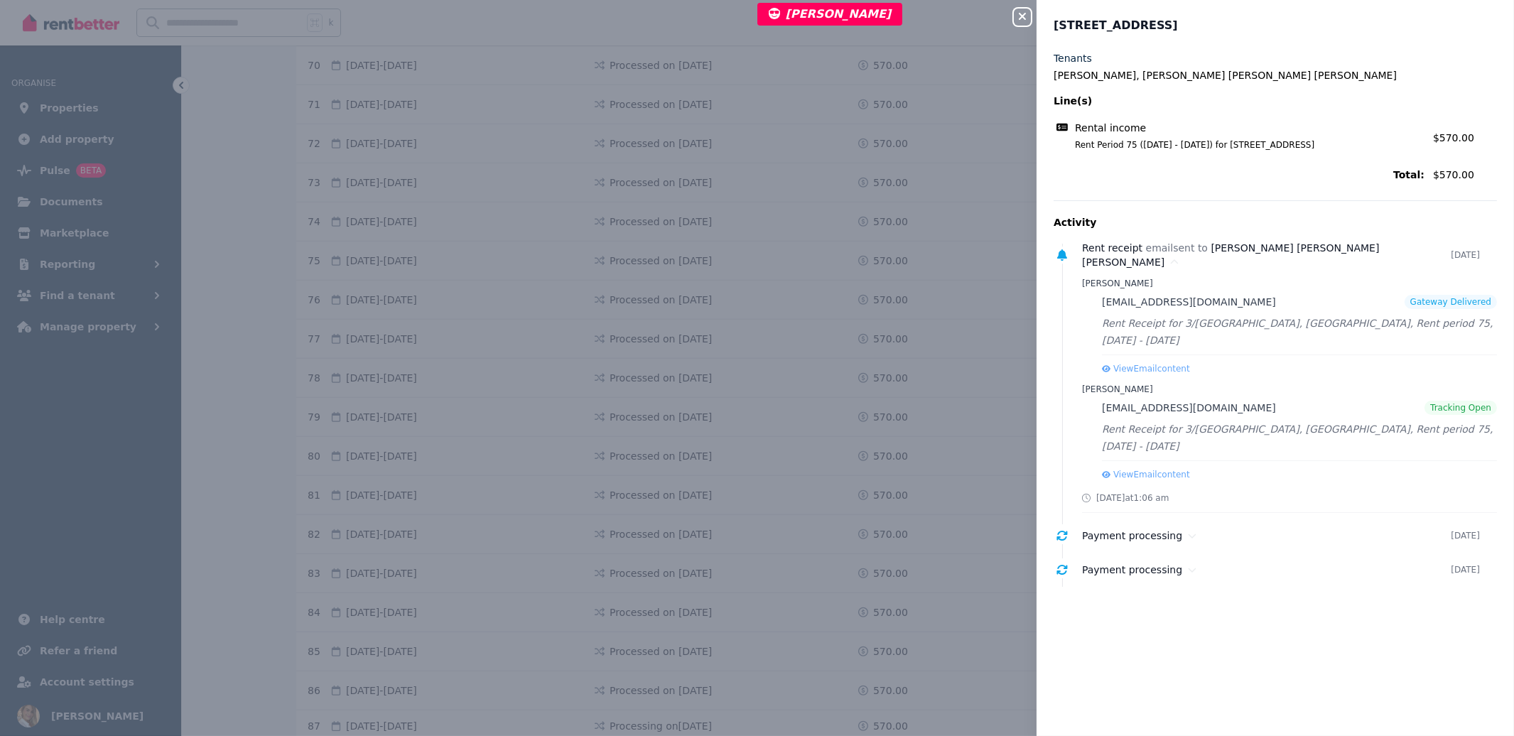
click at [1021, 9] on button "Close panel" at bounding box center [1022, 17] width 17 height 17
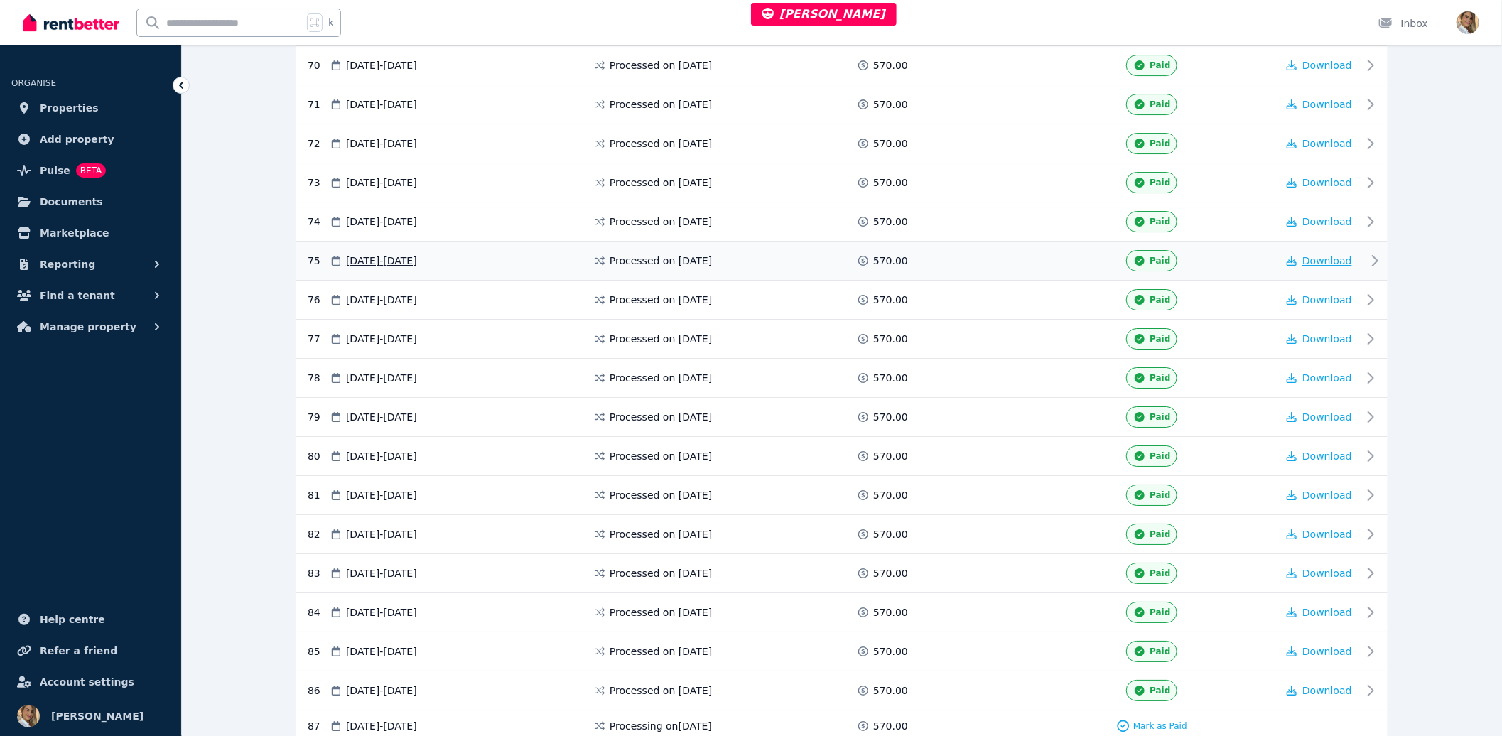
click at [1318, 267] on span "Download" at bounding box center [1328, 260] width 50 height 11
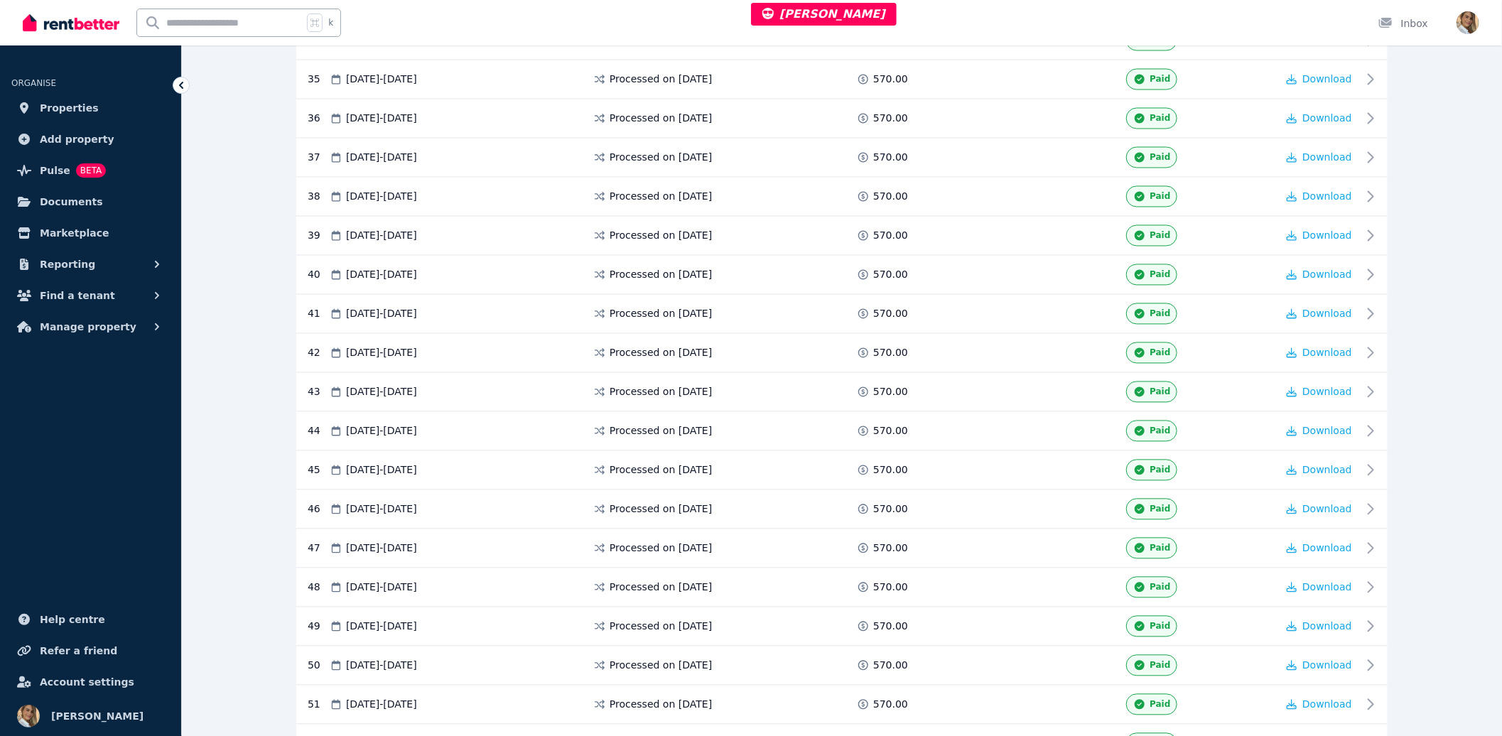
scroll to position [1633, 0]
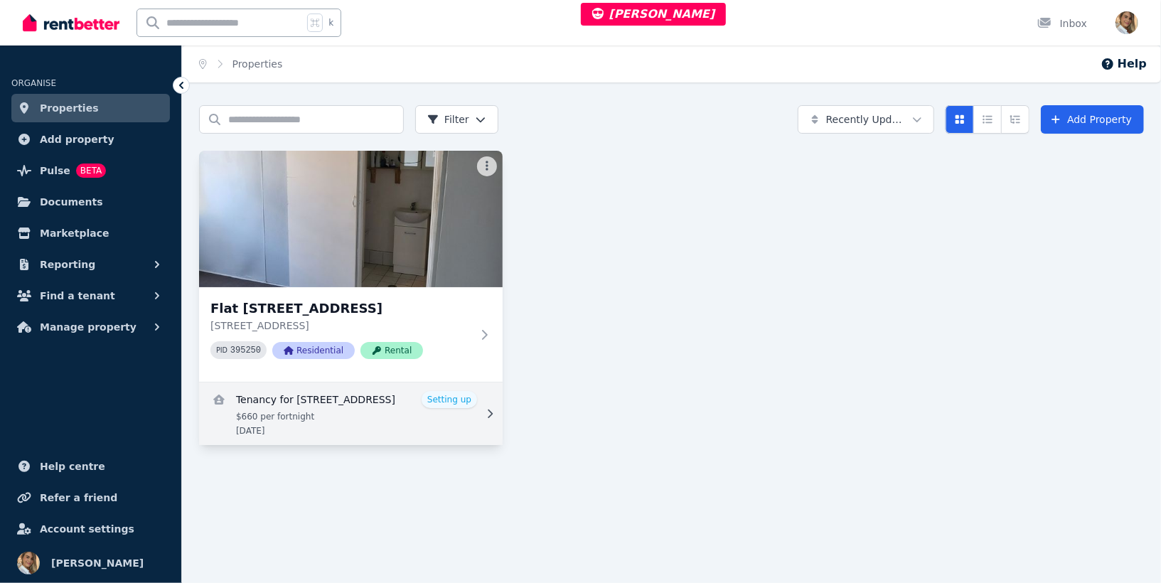
drag, startPoint x: 602, startPoint y: 382, endPoint x: 461, endPoint y: 395, distance: 141.4
click at [601, 382] on div "Flat 2/47 Crown St, Stockton Flat 2/47 Crown St, Stockton NSW 2295 PID 395250 R…" at bounding box center [671, 298] width 945 height 294
click at [404, 418] on link "View details for Tenancy for Flat 2/47 Crown St, Stockton" at bounding box center [350, 413] width 303 height 63
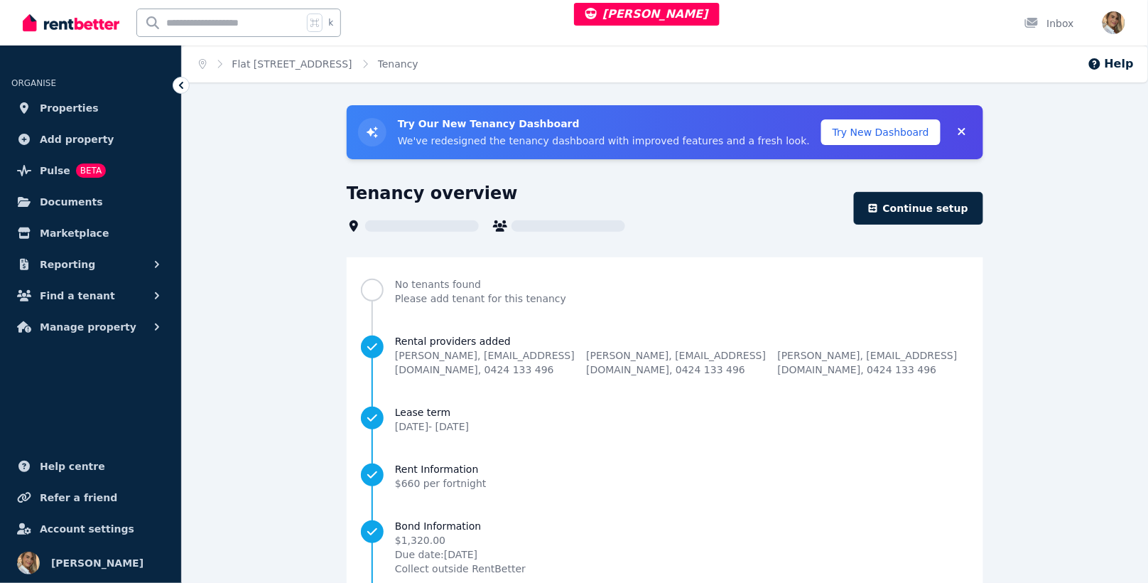
scroll to position [3, 0]
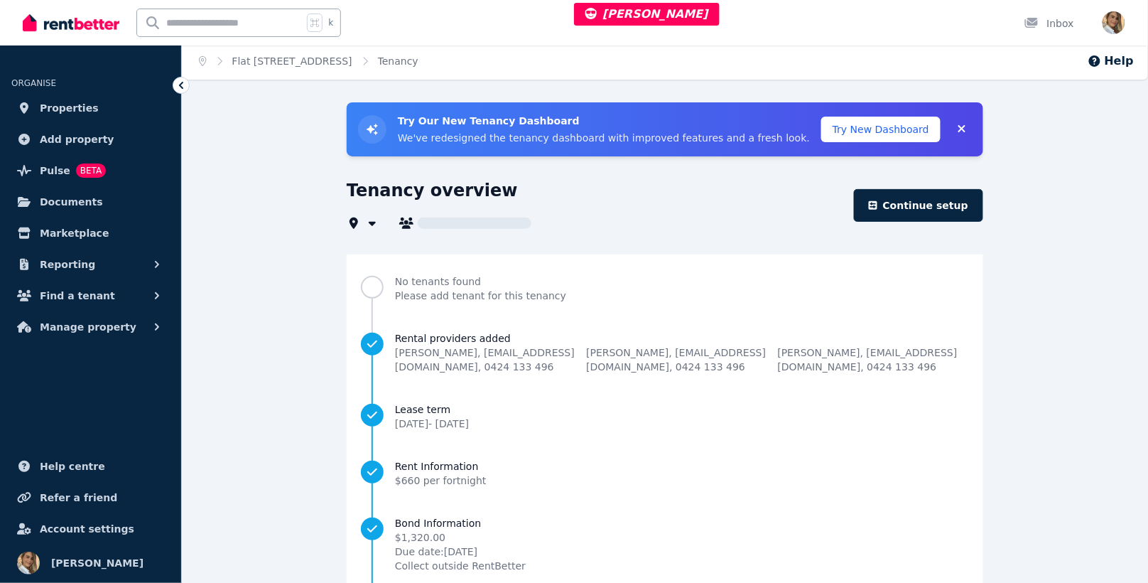
type input "**********"
click at [252, 146] on div "**********" at bounding box center [665, 412] width 967 height 620
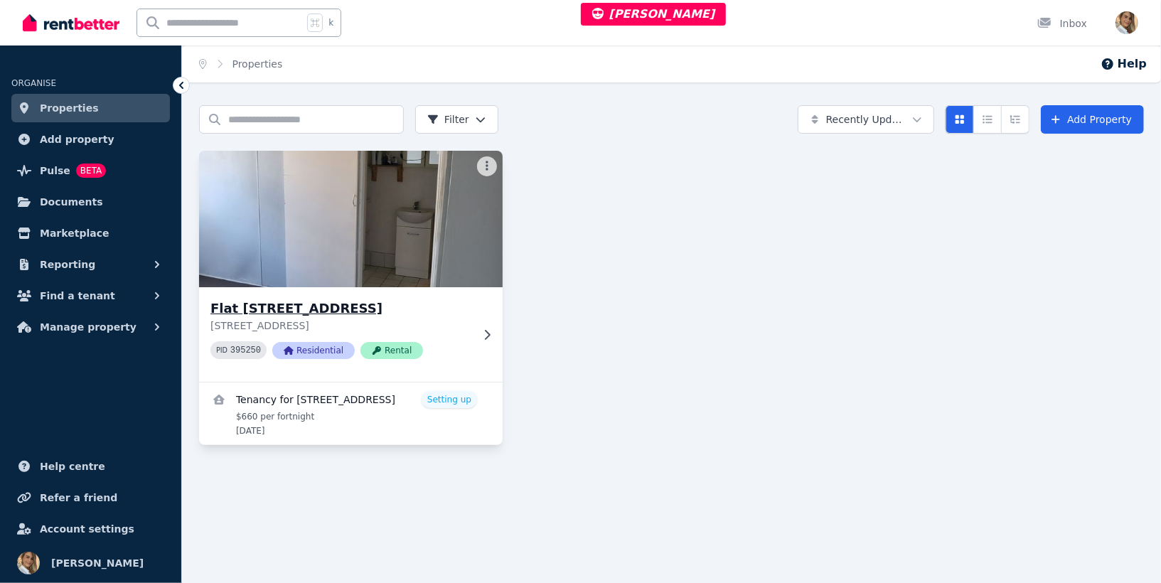
click at [446, 248] on img at bounding box center [350, 219] width 318 height 144
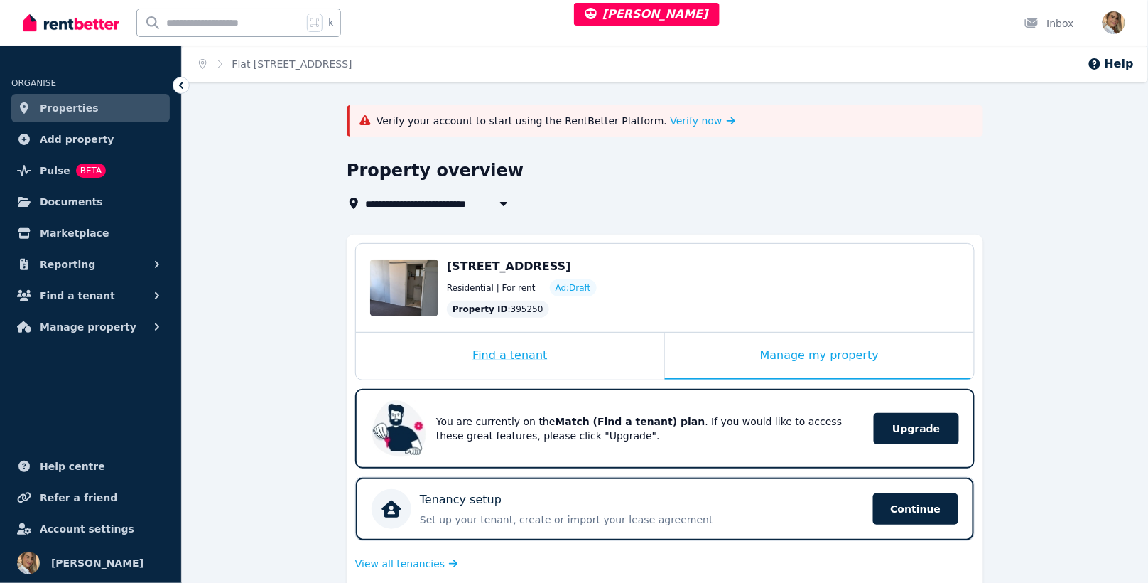
click at [527, 370] on div "Find a tenant" at bounding box center [510, 356] width 308 height 47
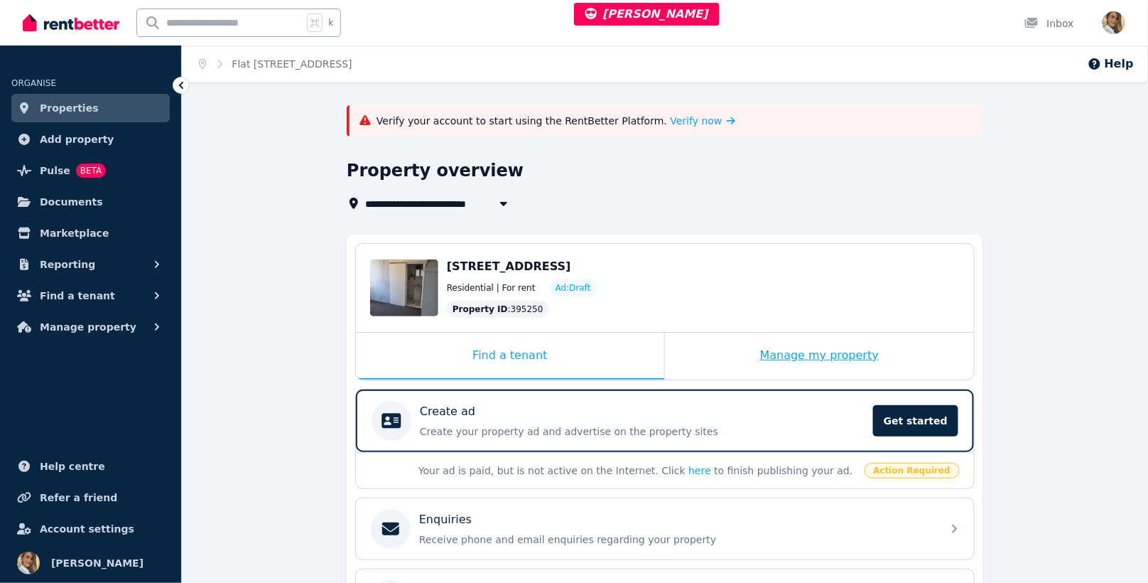
drag, startPoint x: 1055, startPoint y: 379, endPoint x: 958, endPoint y: 369, distance: 97.9
click at [1052, 379] on div "**********" at bounding box center [665, 470] width 967 height 731
drag, startPoint x: 1098, startPoint y: 430, endPoint x: 1036, endPoint y: 421, distance: 62.5
click at [1098, 429] on div "**********" at bounding box center [665, 470] width 967 height 731
click at [793, 412] on div "Create ad" at bounding box center [642, 411] width 445 height 17
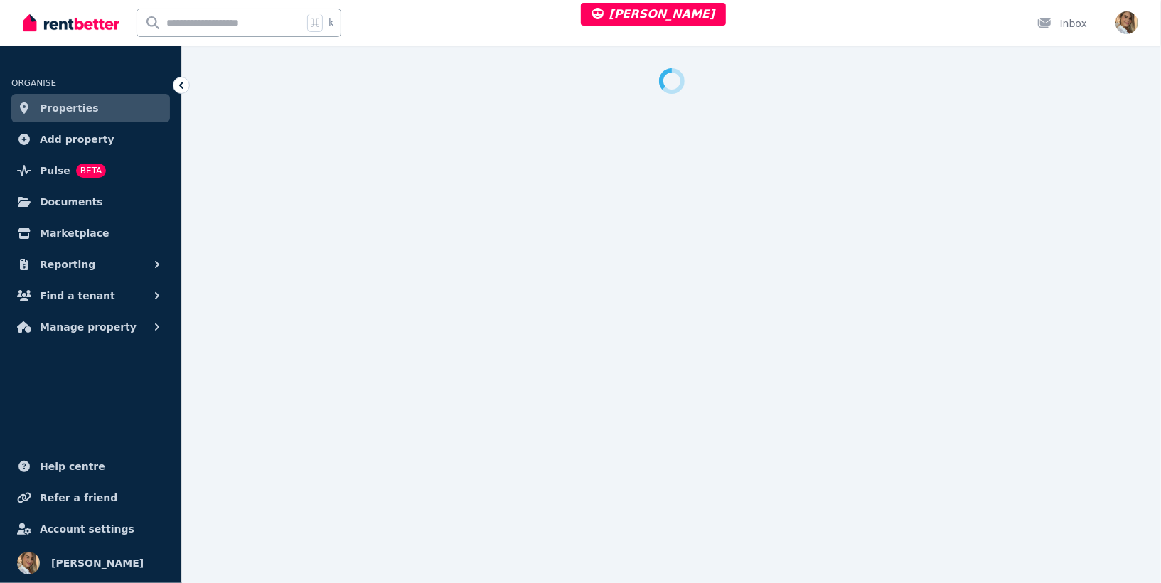
select select "***"
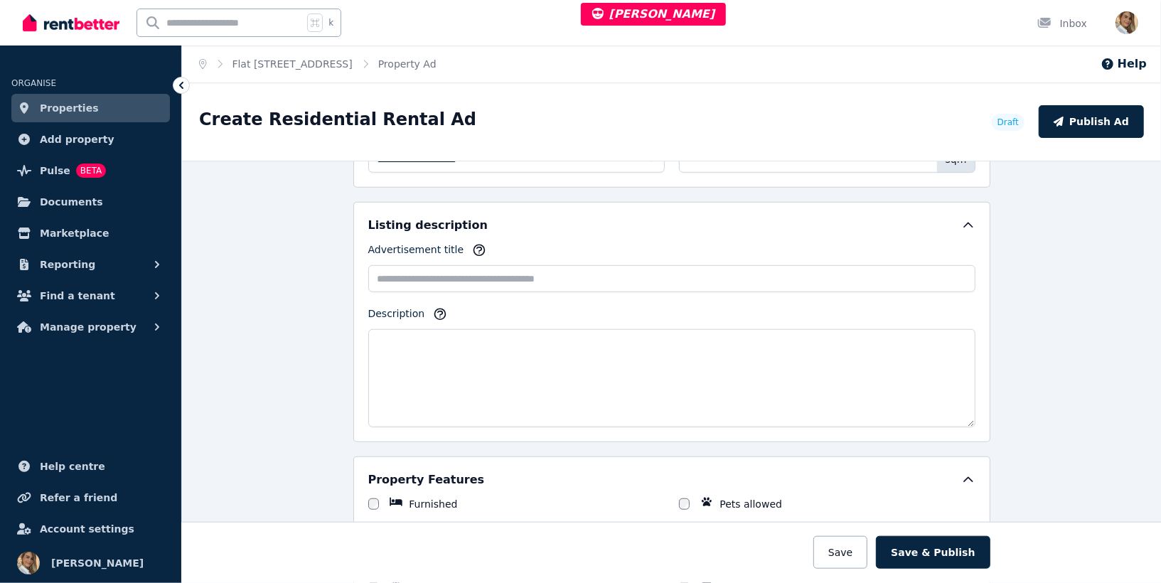
scroll to position [529, 0]
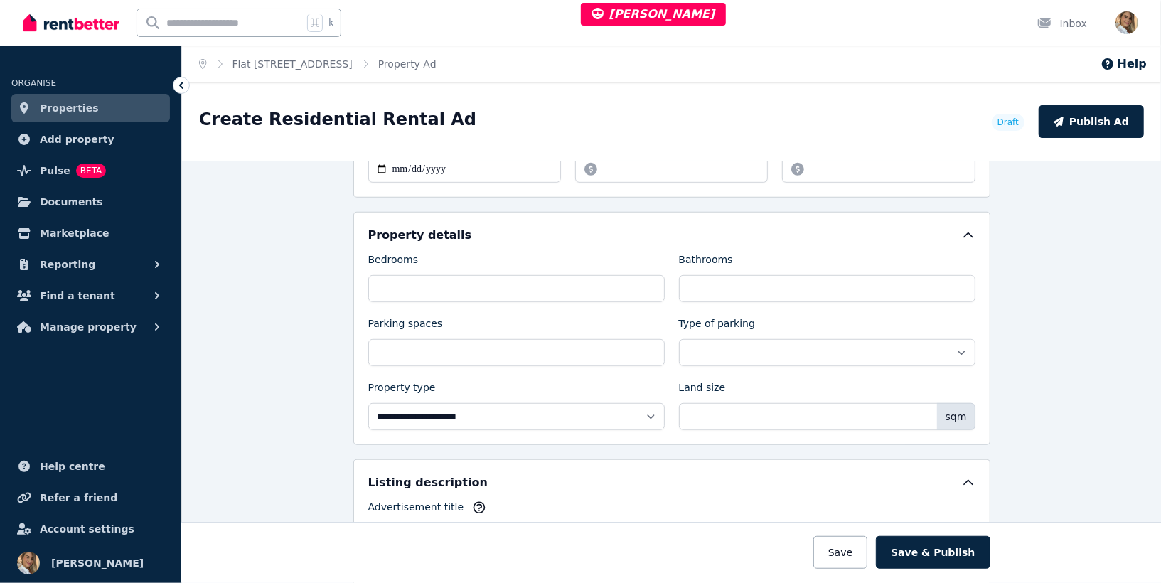
drag, startPoint x: 1057, startPoint y: 330, endPoint x: 1033, endPoint y: 342, distance: 26.4
click at [1052, 332] on div "**********" at bounding box center [671, 372] width 979 height 422
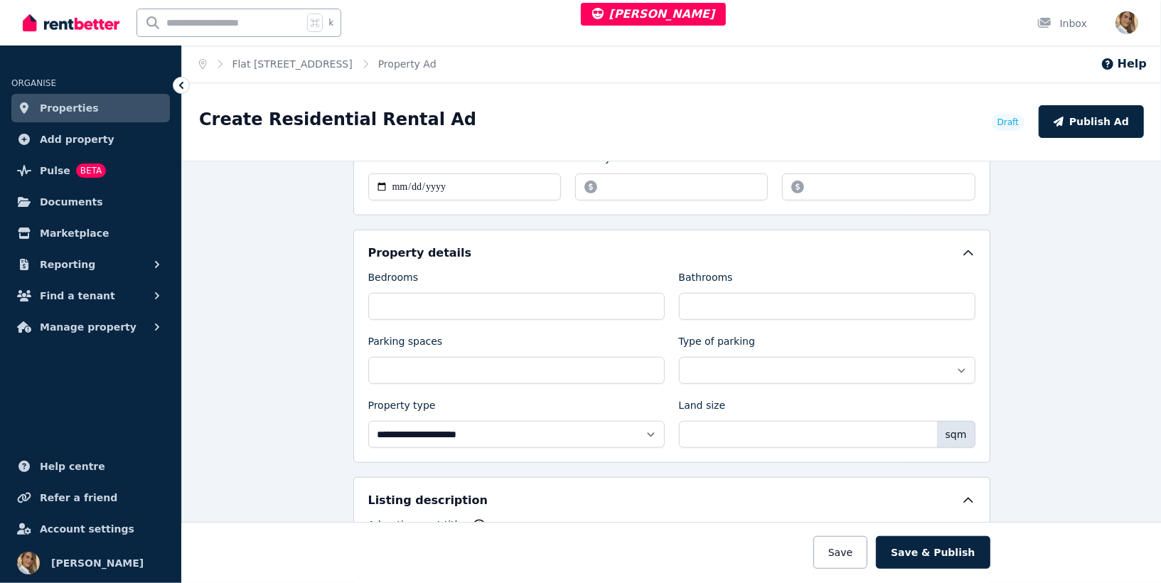
scroll to position [217, 0]
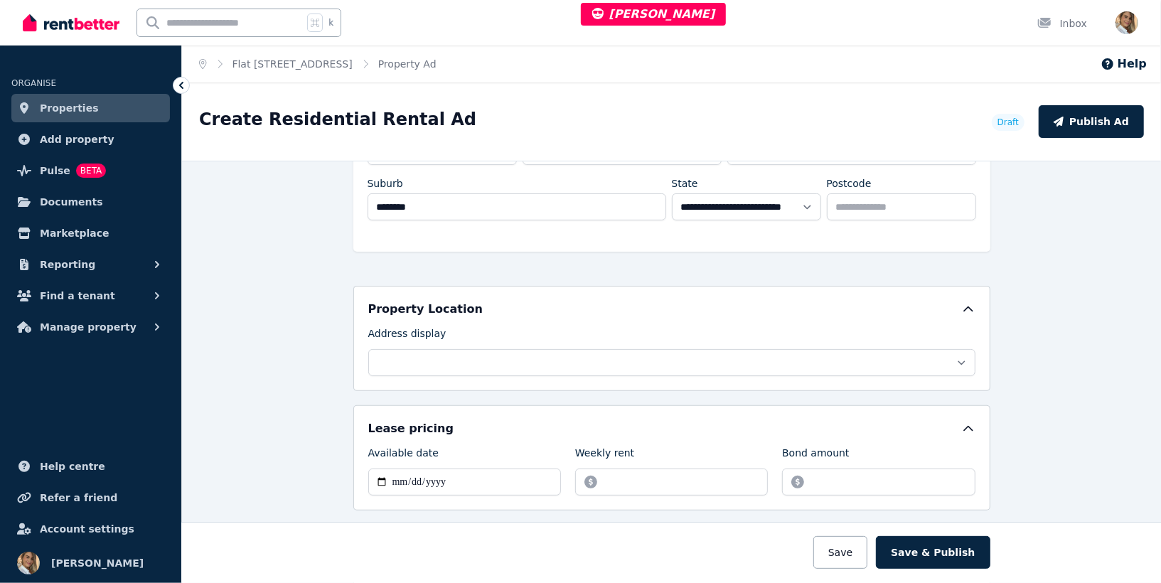
drag, startPoint x: 1058, startPoint y: 340, endPoint x: 1037, endPoint y: 348, distance: 22.7
click at [1058, 340] on div "**********" at bounding box center [671, 372] width 979 height 422
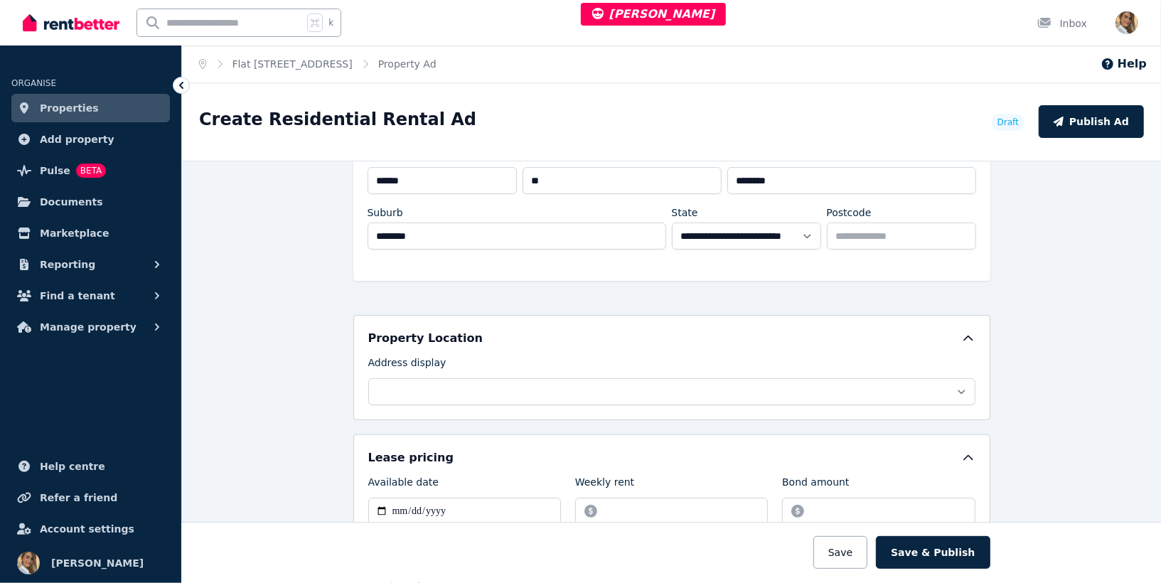
scroll to position [187, 0]
click at [1059, 317] on div "**********" at bounding box center [671, 372] width 979 height 422
